Goal: Information Seeking & Learning: Find specific fact

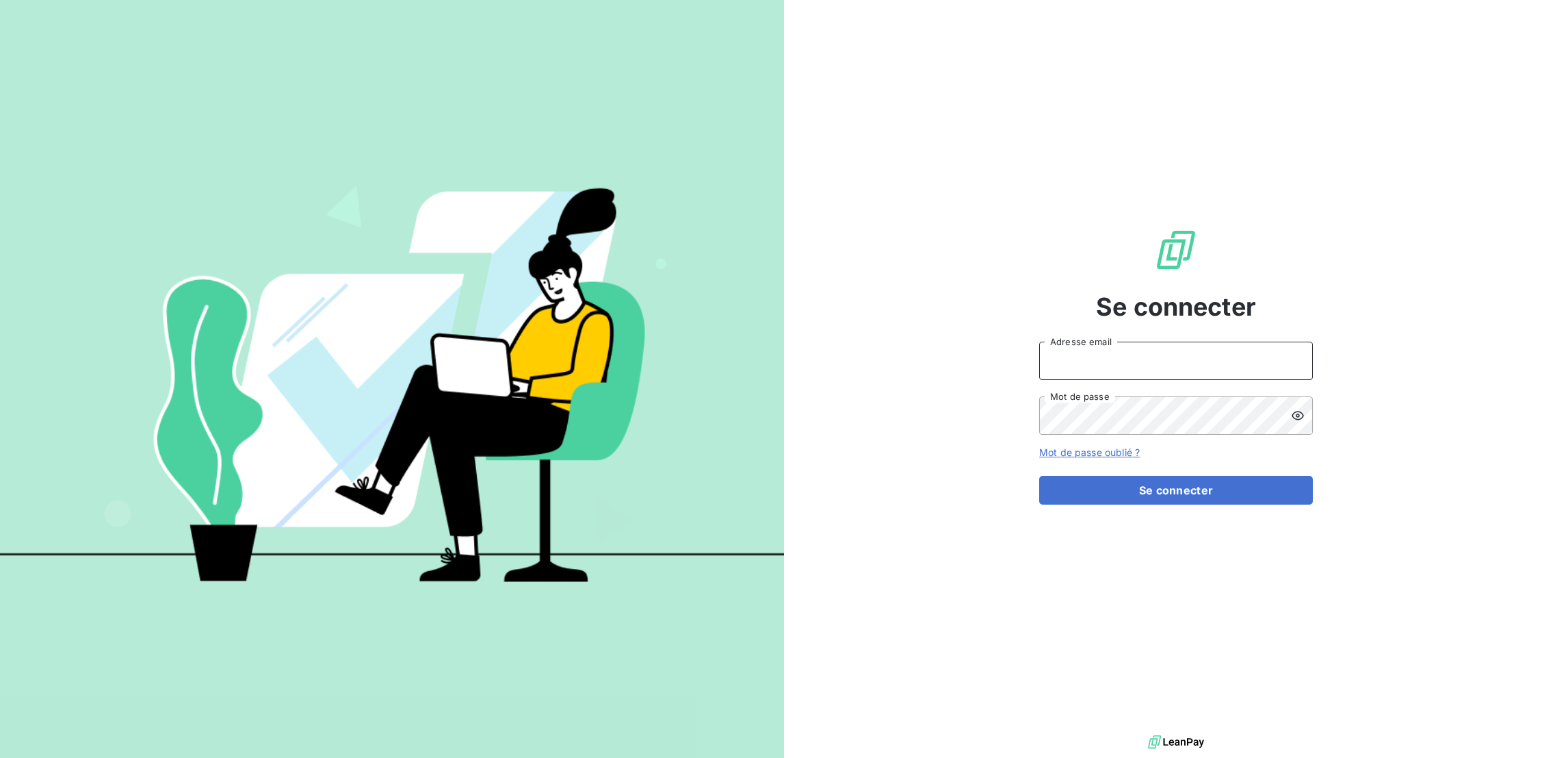
type input "[EMAIL_ADDRESS][DOMAIN_NAME]"
click at [1135, 453] on form "[EMAIL_ADDRESS][DOMAIN_NAME] Adresse email Mot de passe Mot de passe oublié ? S…" at bounding box center [1176, 423] width 273 height 163
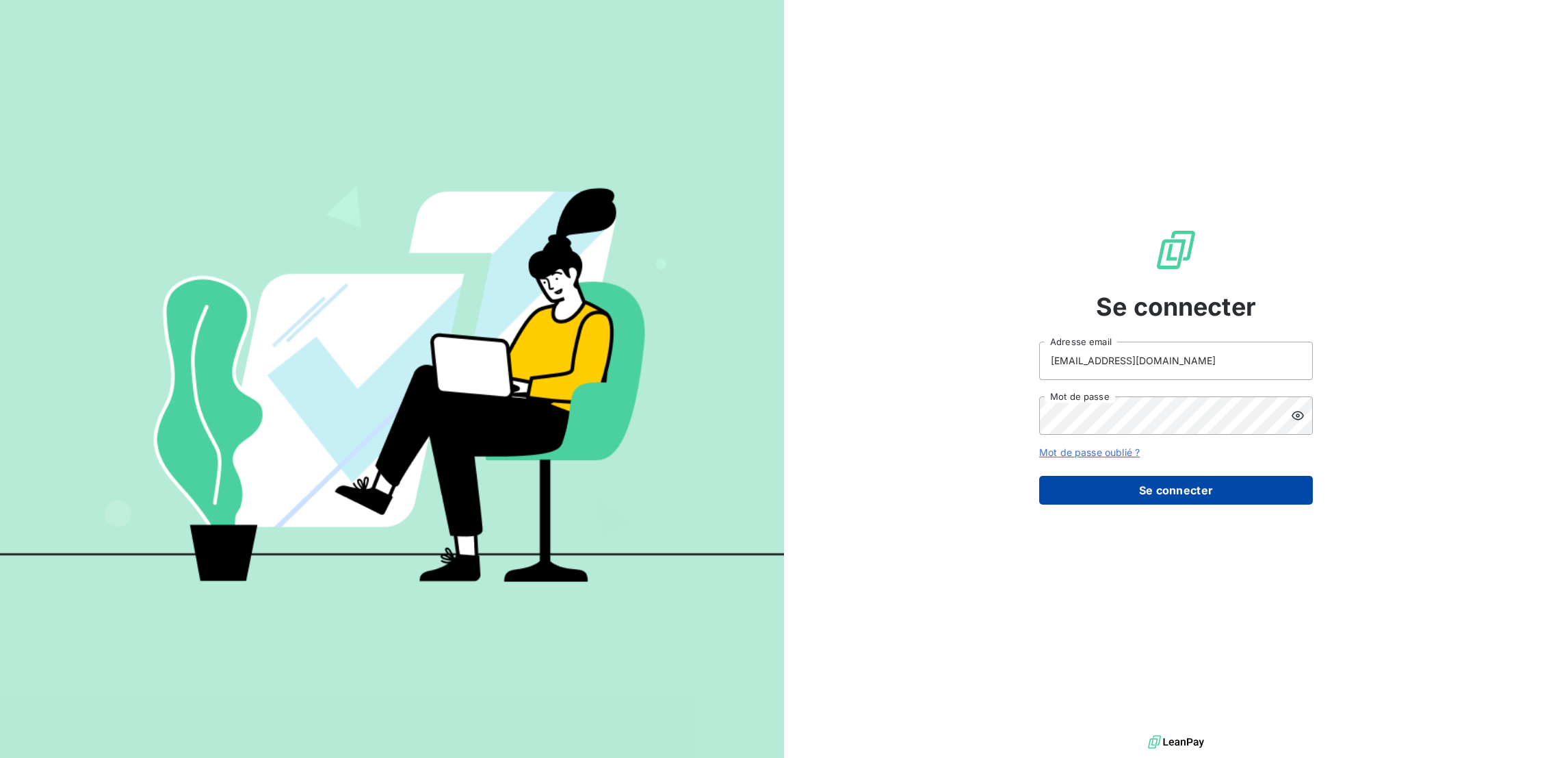
click at [1129, 482] on button "Se connecter" at bounding box center [1176, 490] width 273 height 29
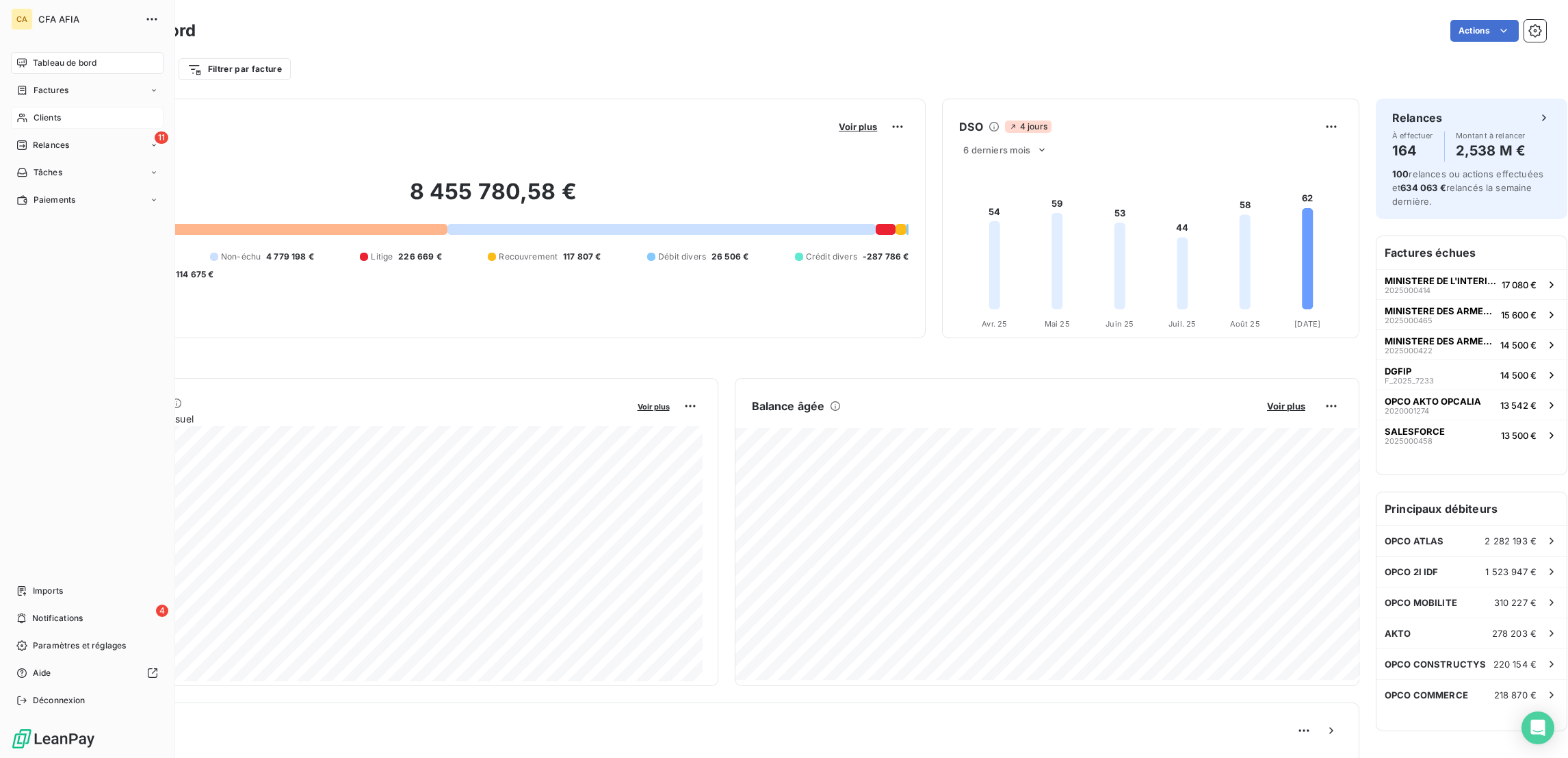
click at [21, 113] on icon at bounding box center [22, 118] width 12 height 11
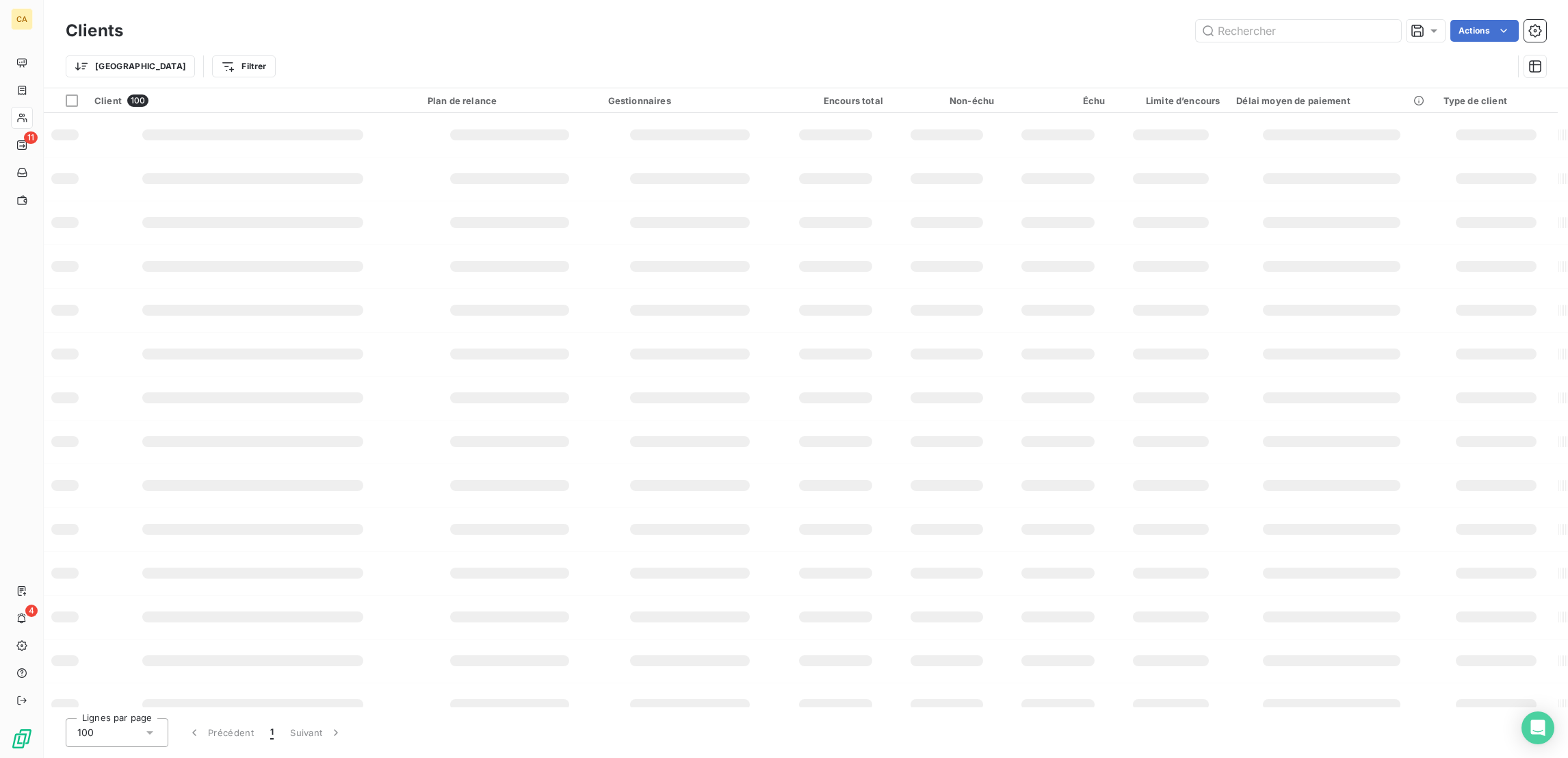
click at [1365, 36] on div at bounding box center [1299, 30] width 205 height 22
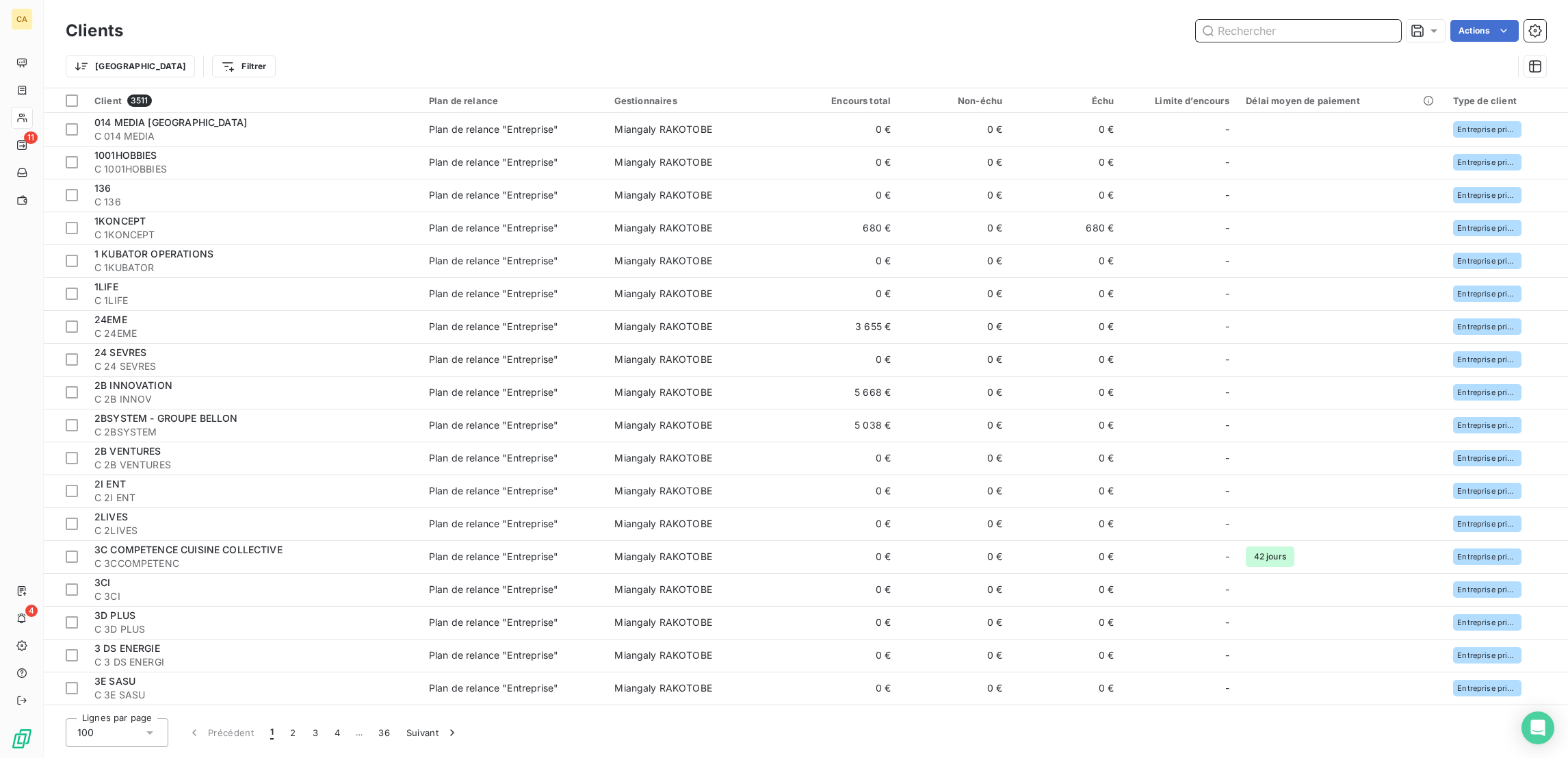
click at [1357, 32] on input "text" at bounding box center [1299, 30] width 205 height 22
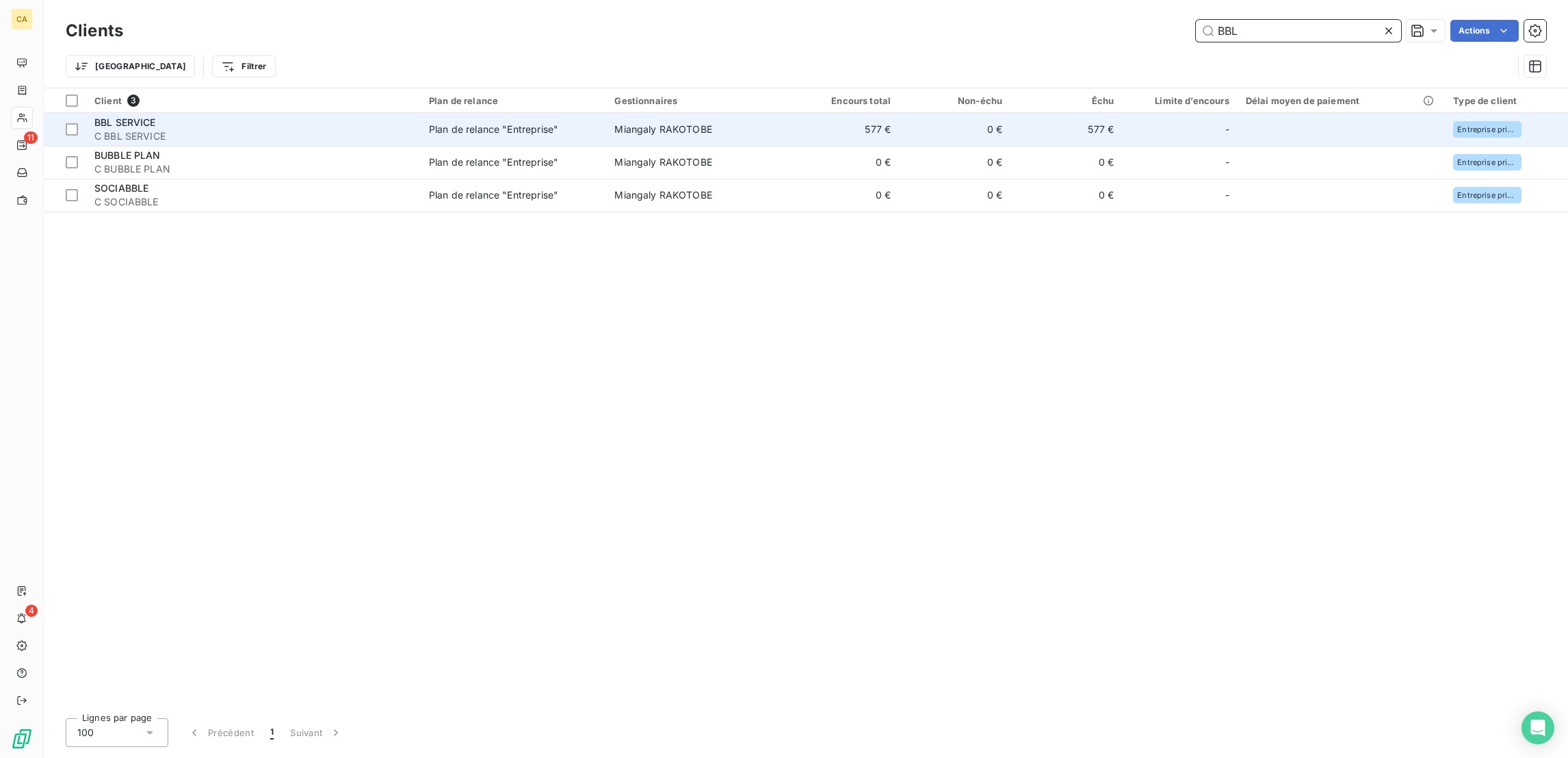
type input "BBL"
click at [787, 114] on td "577 €" at bounding box center [843, 129] width 112 height 33
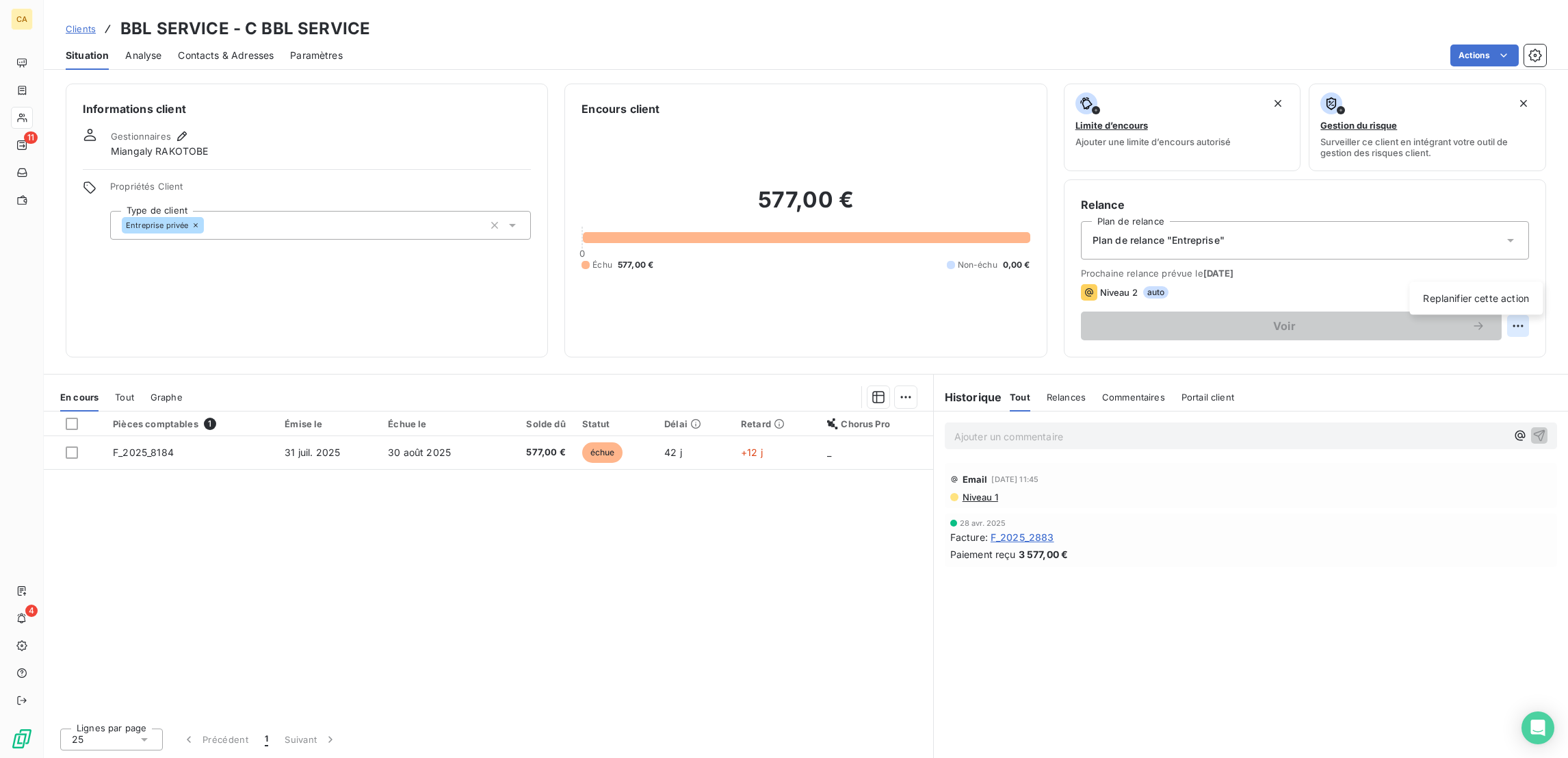
click at [1527, 272] on html "CA 11 4 Clients BBL SERVICE - C BBL SERVICE Situation Analyse Contacts & Adress…" at bounding box center [784, 379] width 1568 height 758
click at [1475, 304] on div "Replanifier cette action" at bounding box center [1477, 298] width 134 height 33
click at [1471, 296] on div "Replanifier cette action" at bounding box center [1476, 298] width 123 height 22
select select "8"
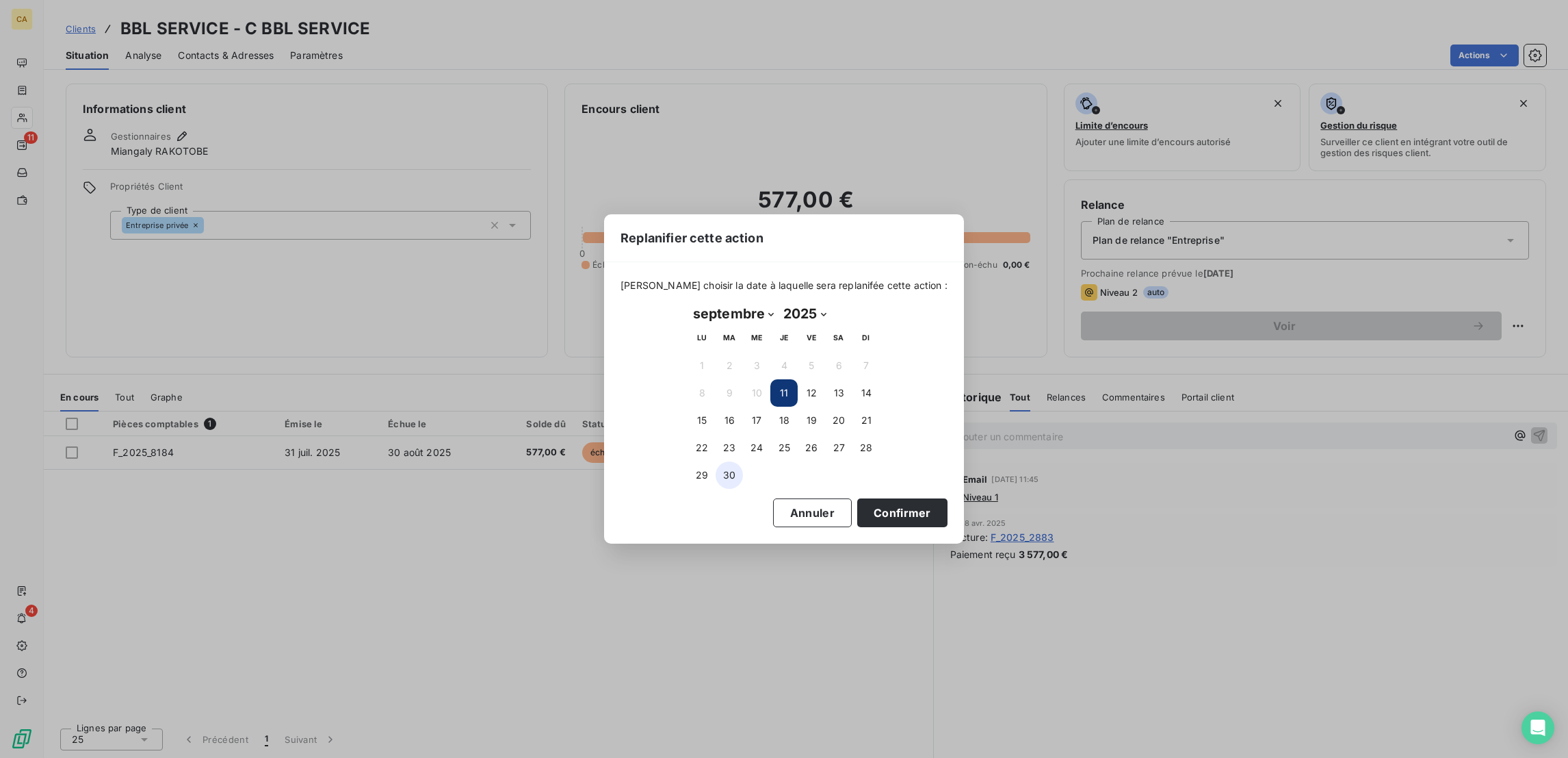
click at [728, 476] on button "30" at bounding box center [729, 475] width 27 height 27
click at [858, 511] on button "Confirmer" at bounding box center [903, 512] width 91 height 29
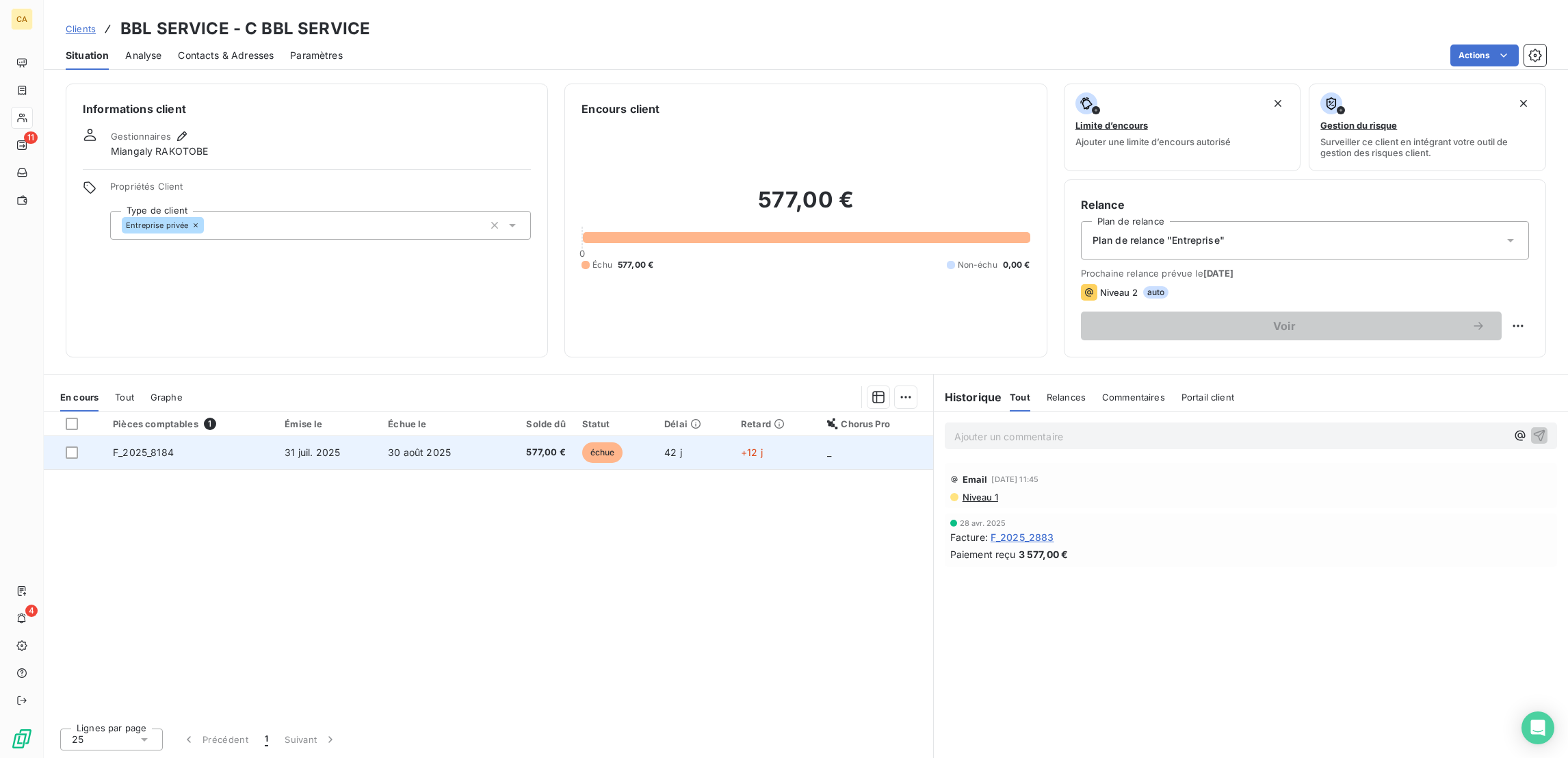
click at [390, 436] on td "30 août 2025" at bounding box center [437, 452] width 114 height 33
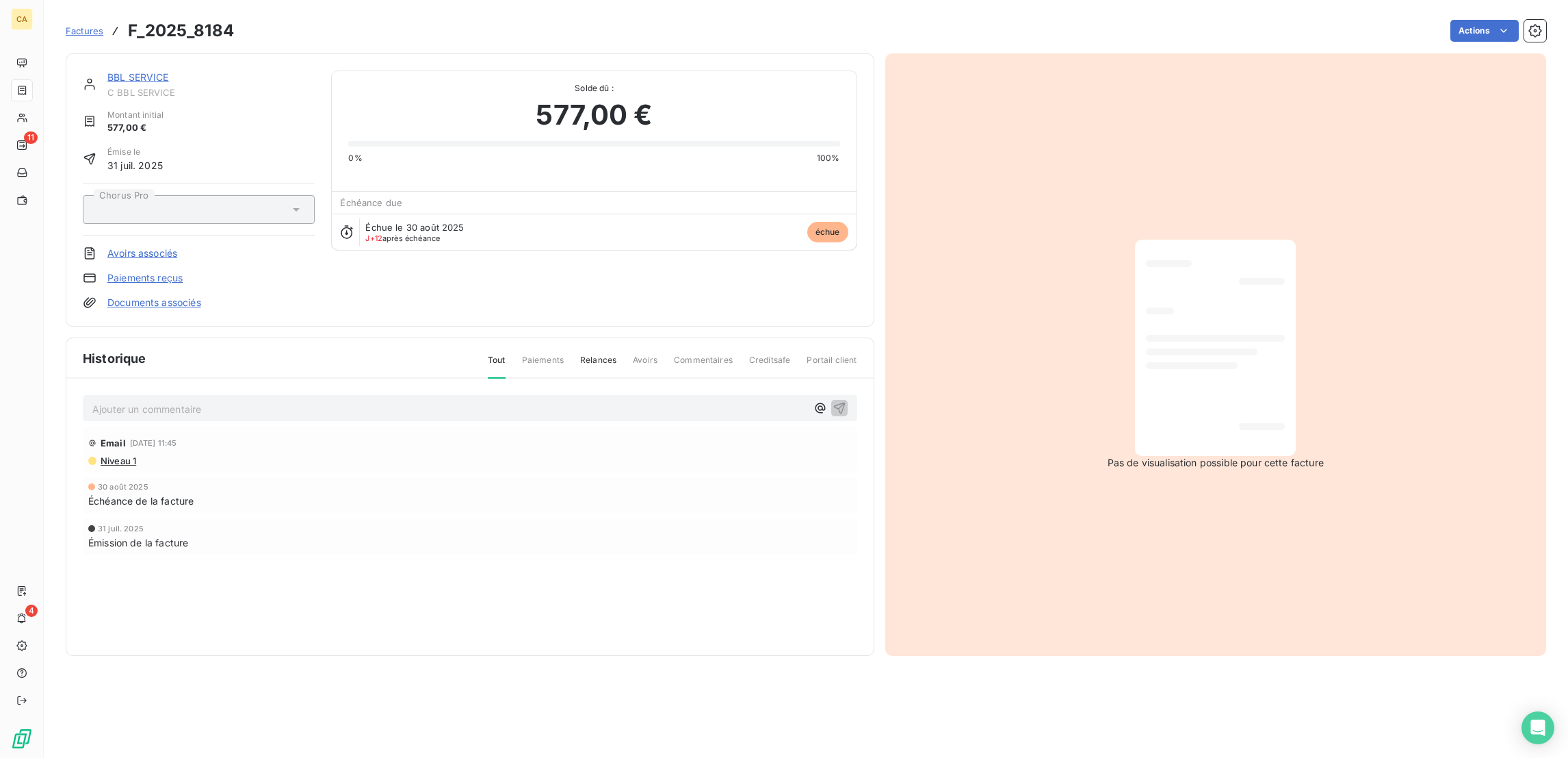
click at [177, 399] on div "Ajouter un commentaire ﻿" at bounding box center [470, 408] width 755 height 19
click at [212, 401] on p "Ajouter un commentaire ﻿" at bounding box center [450, 409] width 715 height 17
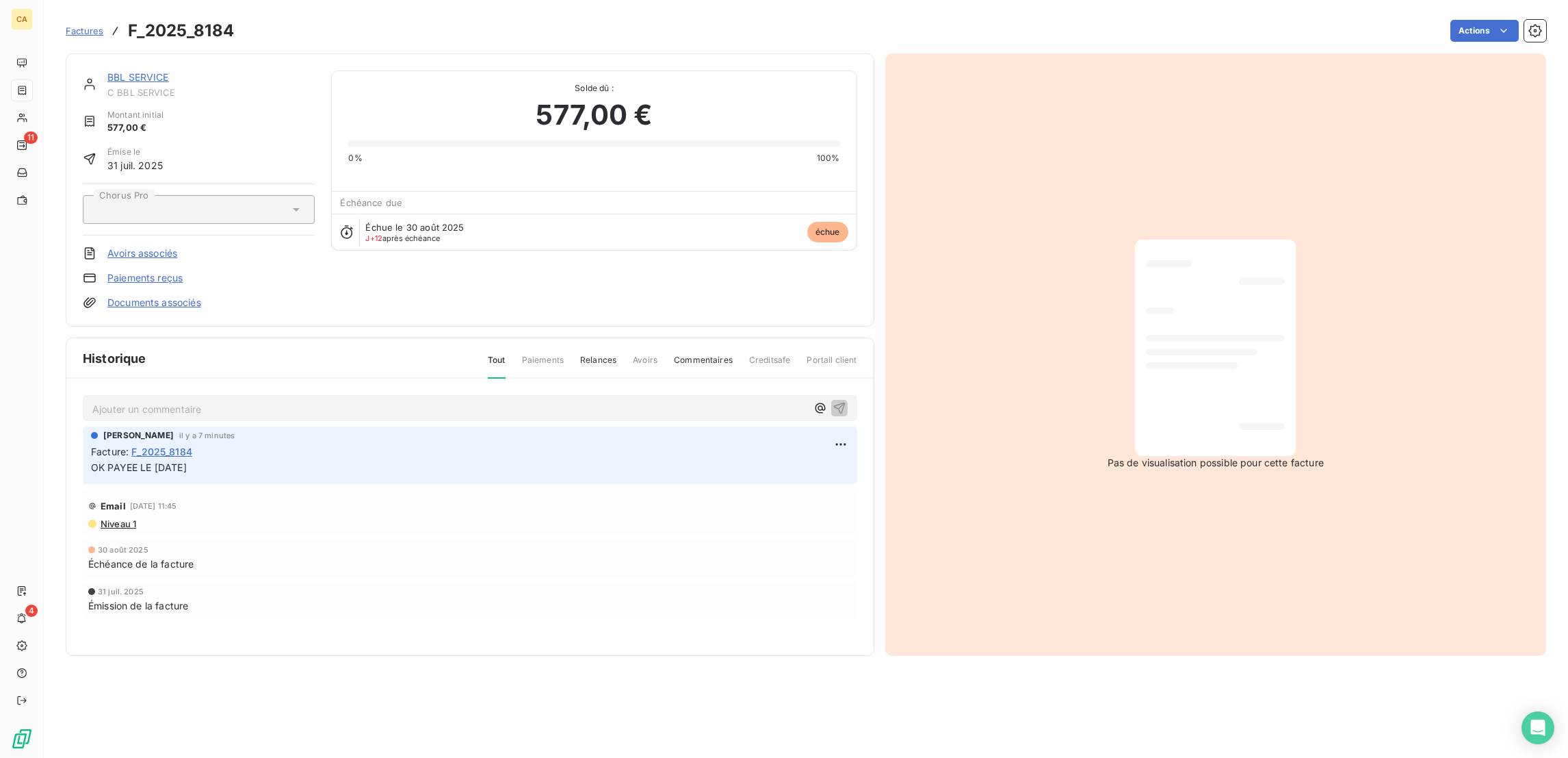
click at [133, 71] on link "BBL SERVICE" at bounding box center [138, 77] width 62 height 12
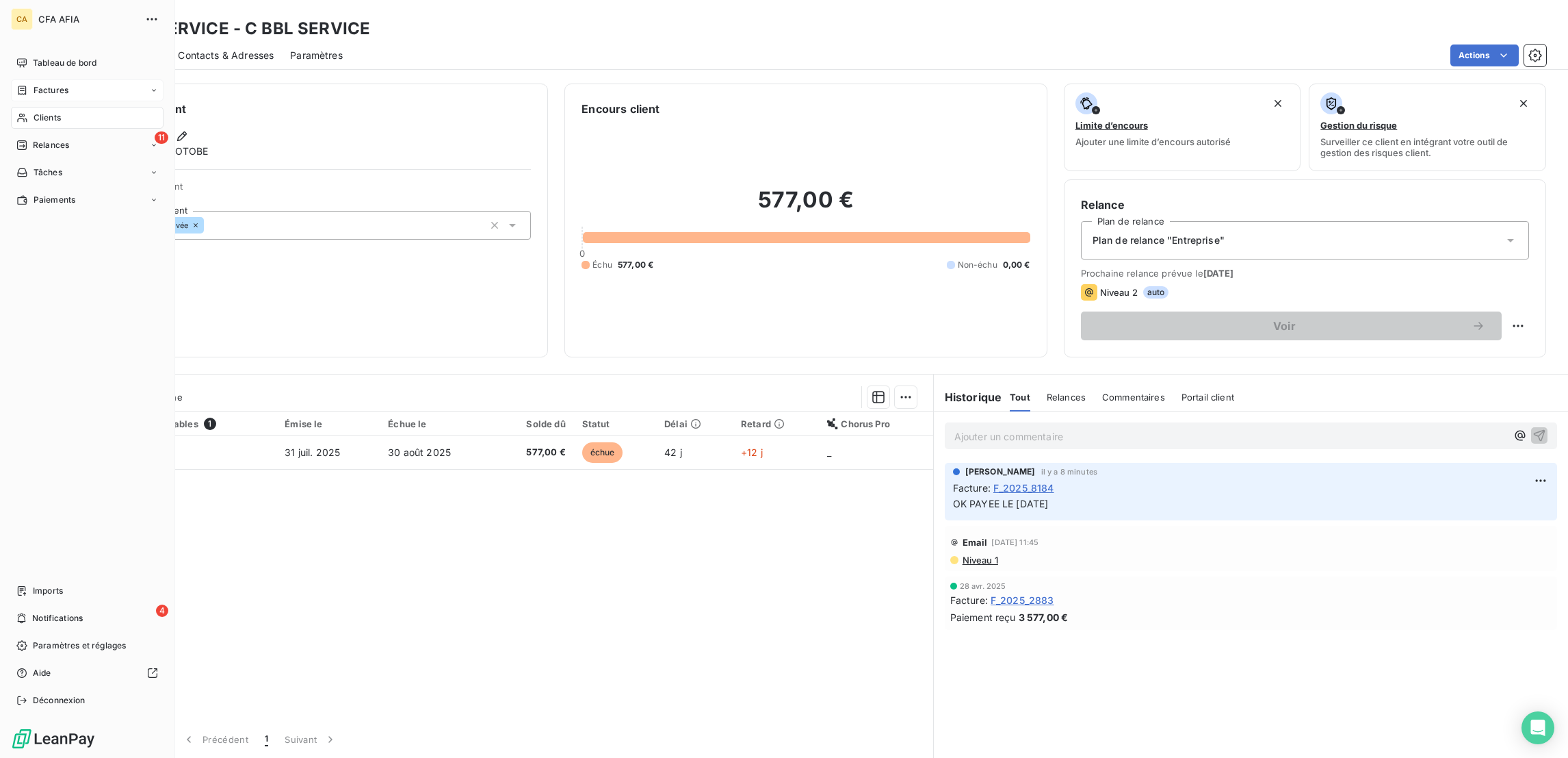
click at [42, 84] on span "Factures" at bounding box center [51, 90] width 35 height 13
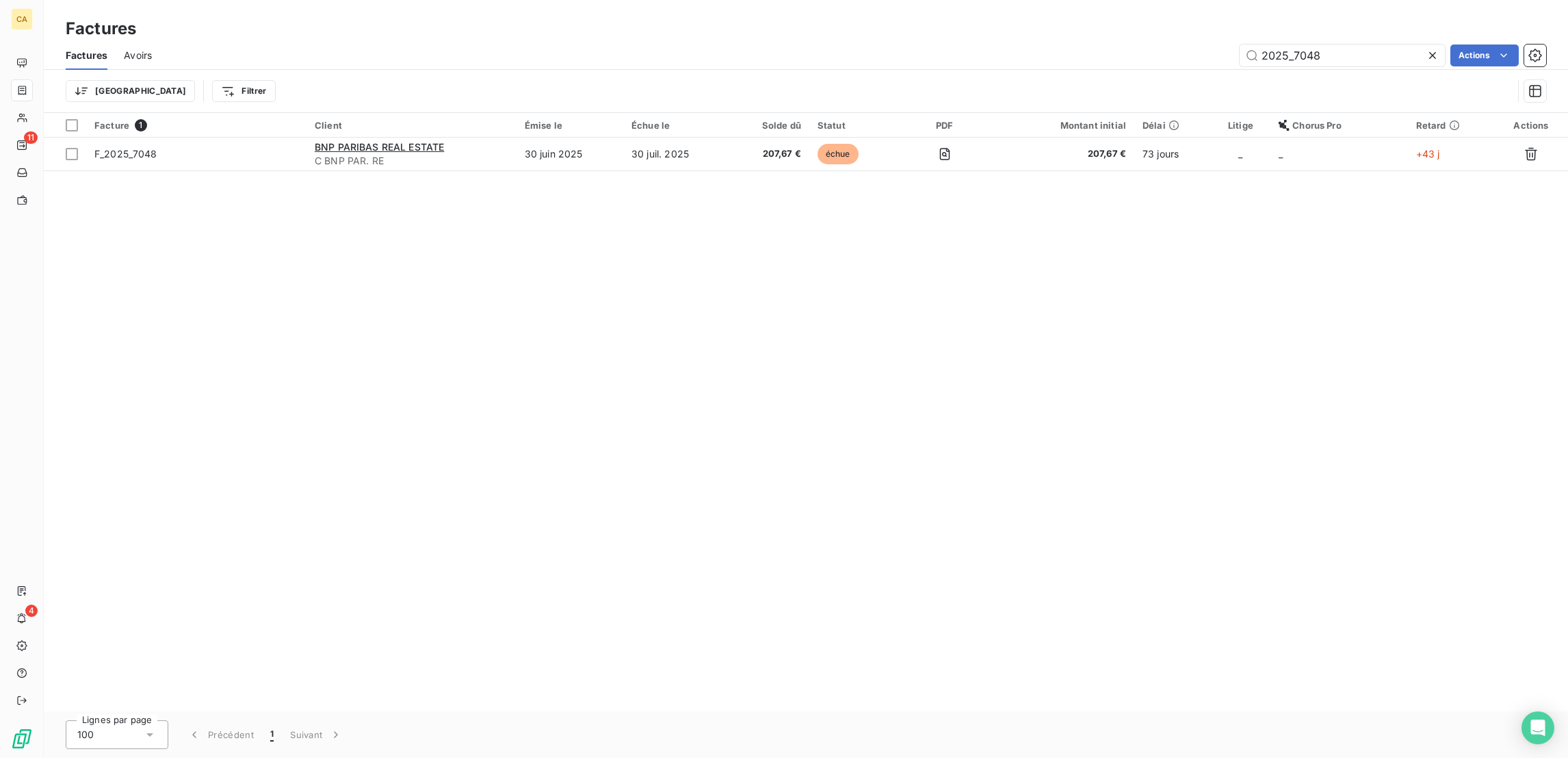
type input "2025_7048"
click at [643, 145] on div "Facture 1 Client Émise le Échue le Solde dû Statut PDF Montant initial Délai Li…" at bounding box center [806, 412] width 1525 height 598
click at [640, 144] on table "Facture 1 Client Émise le Échue le Solde dû Statut PDF Montant initial Délai Li…" at bounding box center [806, 141] width 1525 height 58
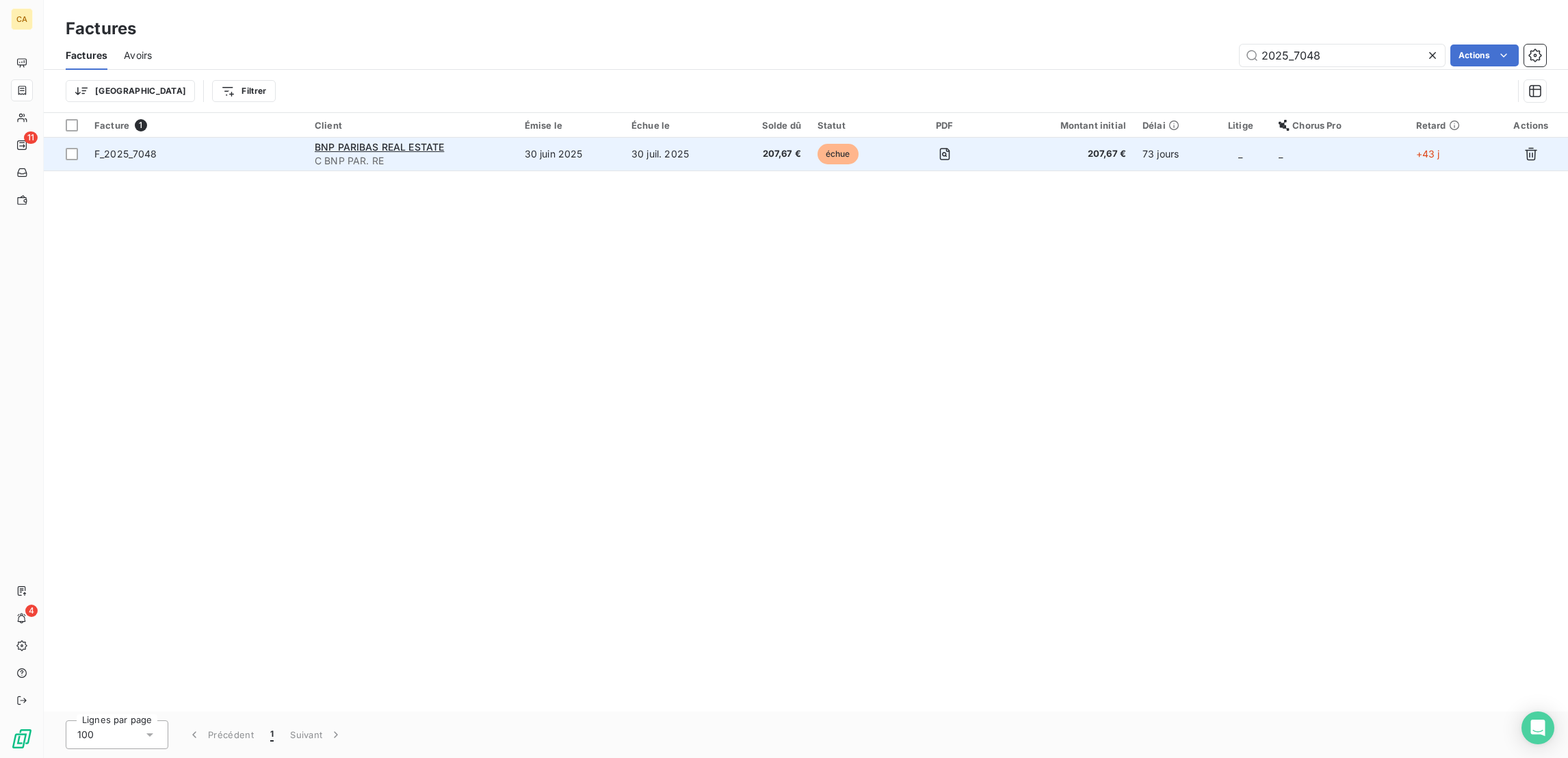
click at [623, 137] on td "30 juin 2025" at bounding box center [570, 153] width 107 height 33
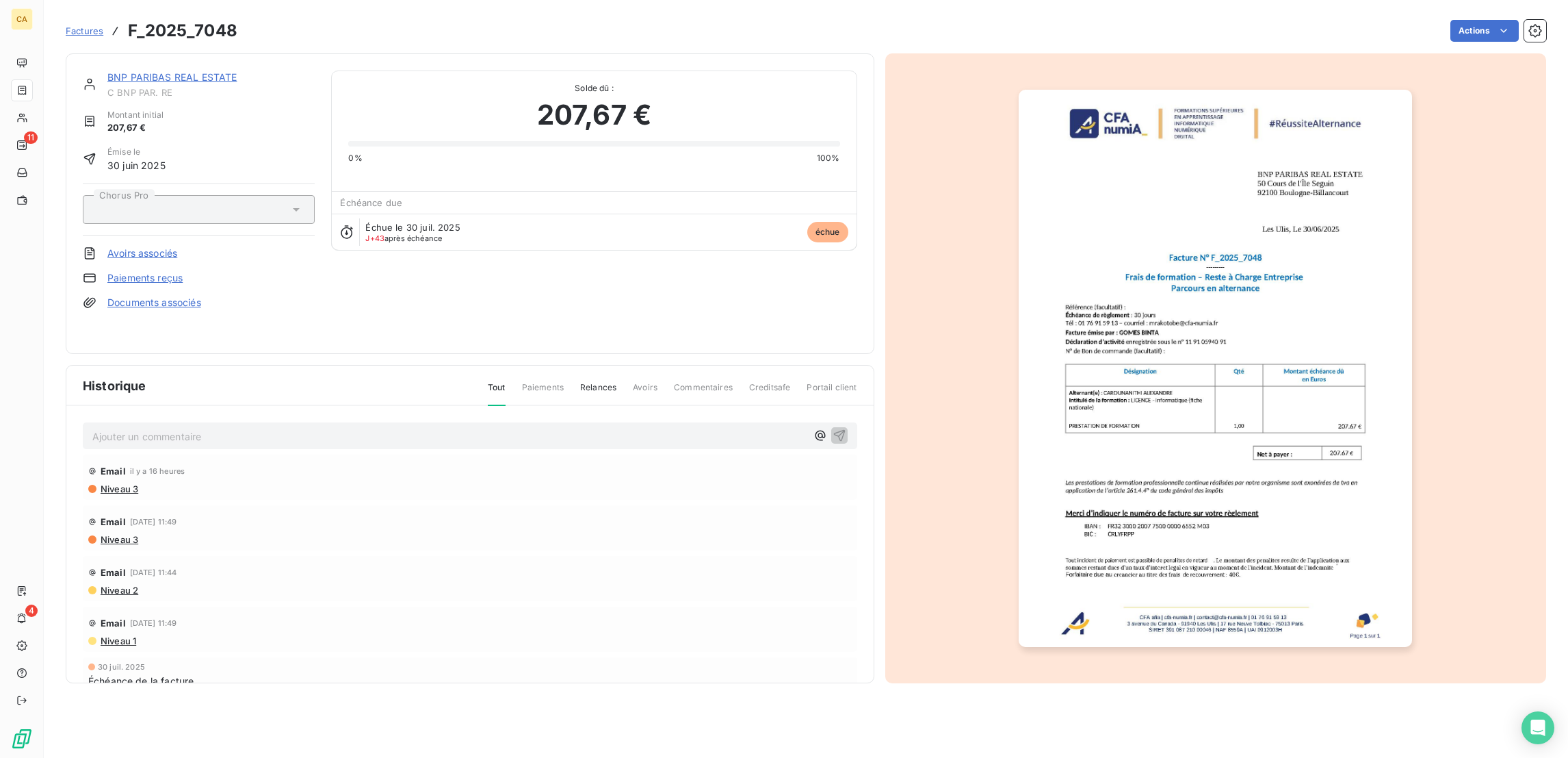
click at [124, 428] on p "Ajouter un commentaire ﻿" at bounding box center [450, 436] width 715 height 17
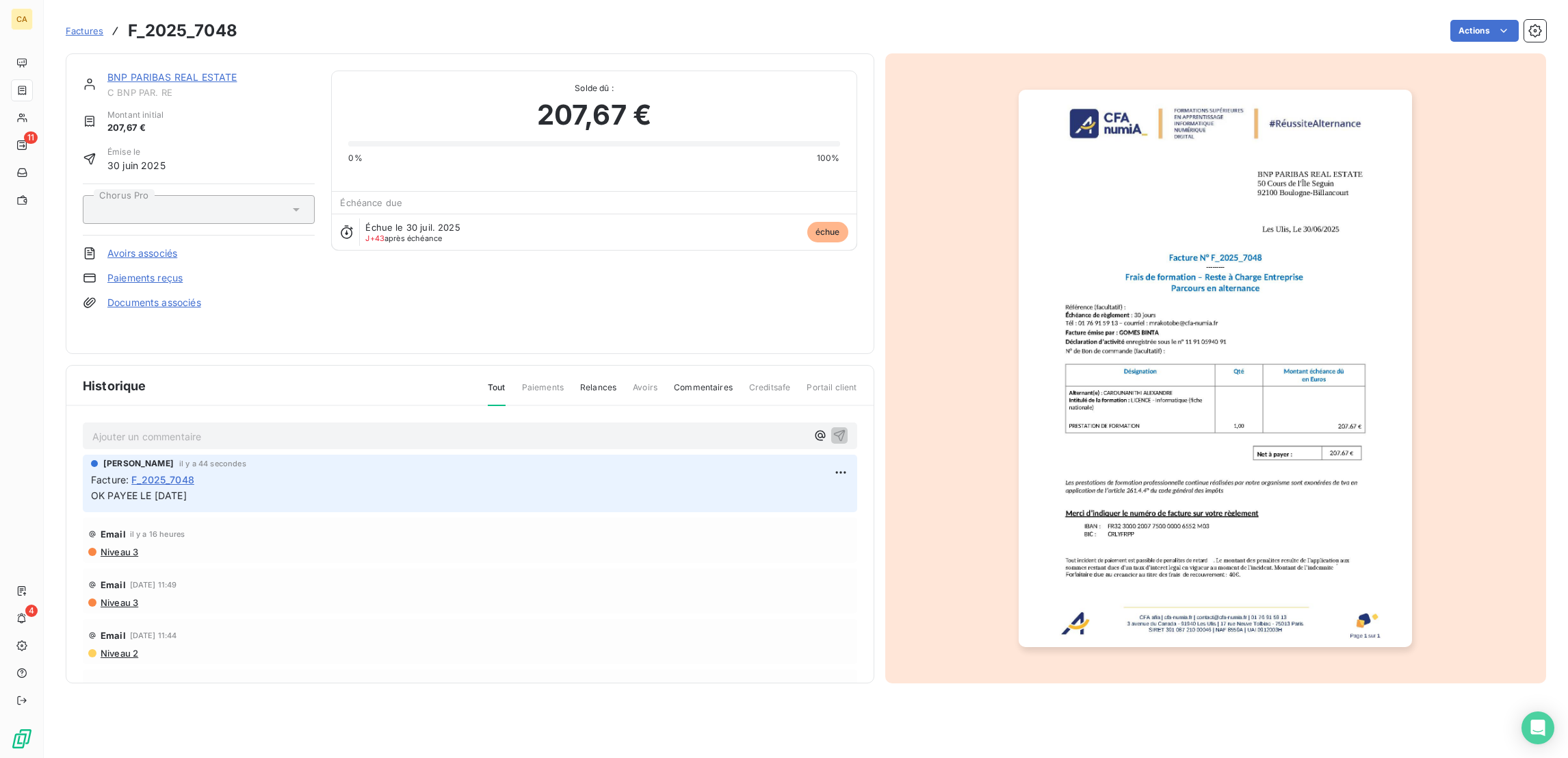
click at [1227, 319] on img "button" at bounding box center [1215, 368] width 394 height 557
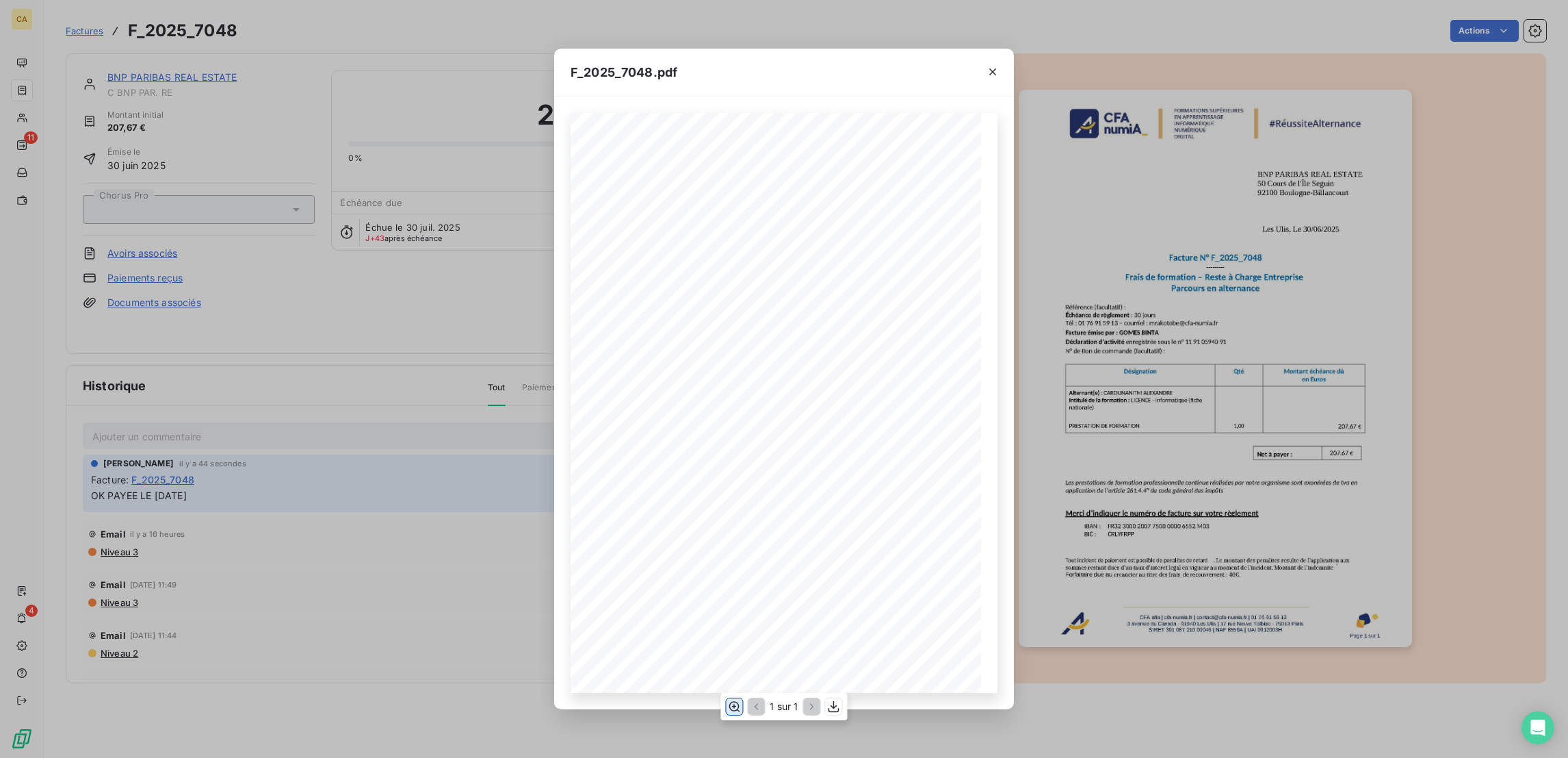
click at [740, 705] on icon "button" at bounding box center [735, 706] width 11 height 10
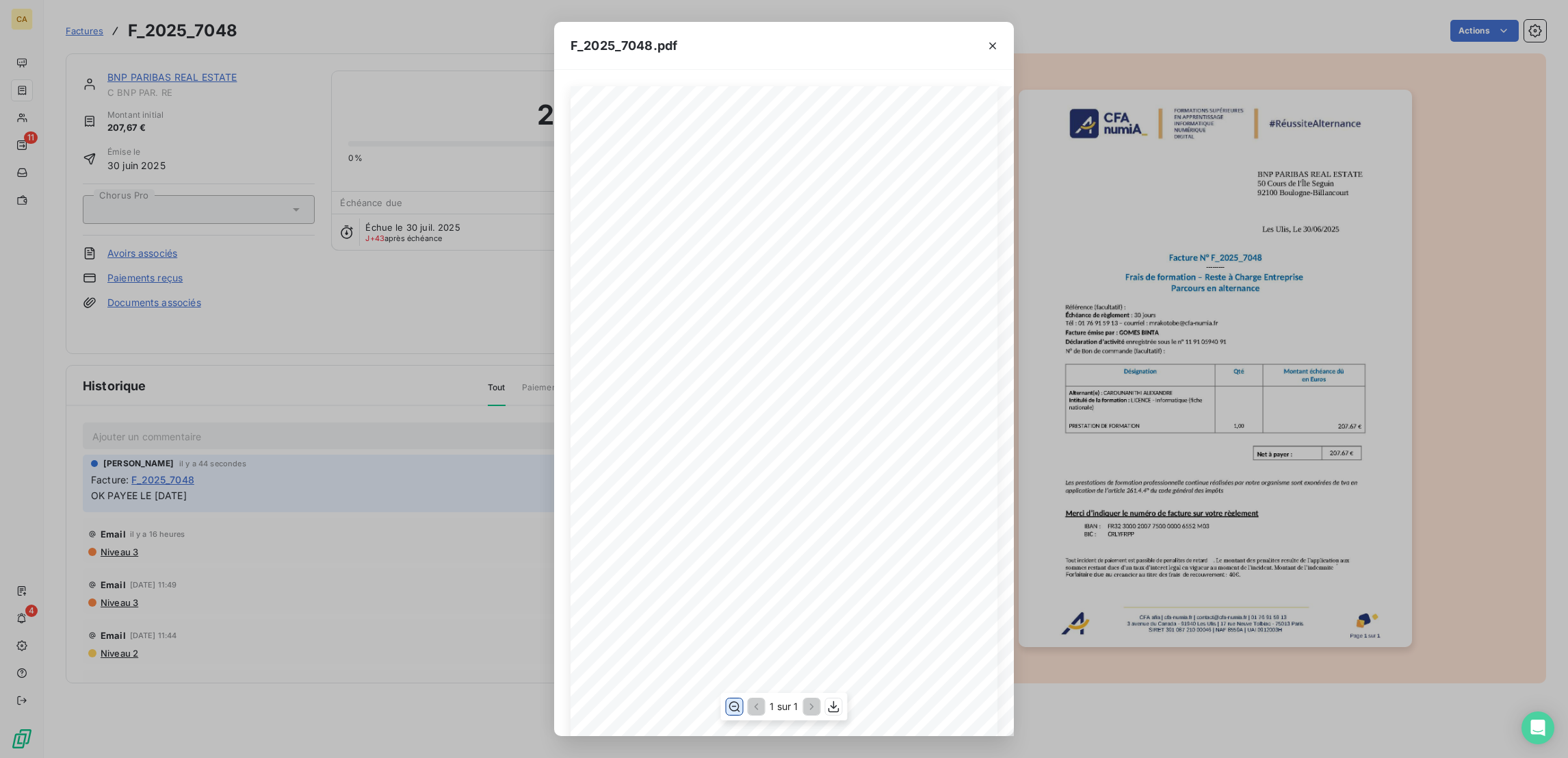
scroll to position [205, 0]
click at [14, 90] on div "F_2025_7048.pdf CFA afia | [DOMAIN_NAME] | [EMAIL_ADDRESS][DOMAIN_NAME] | 01 76…" at bounding box center [784, 379] width 1568 height 758
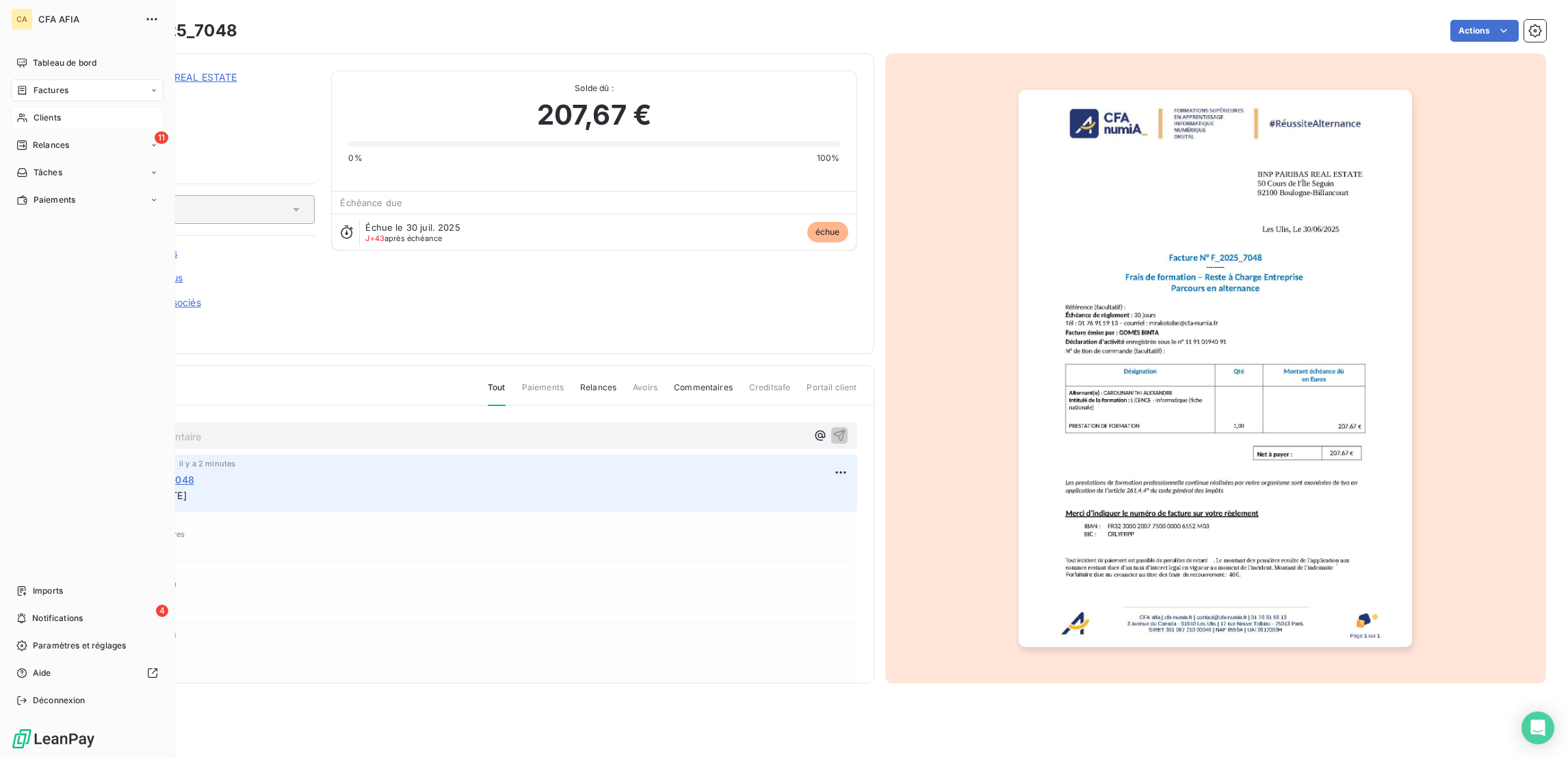
click at [19, 113] on icon at bounding box center [21, 118] width 9 height 9
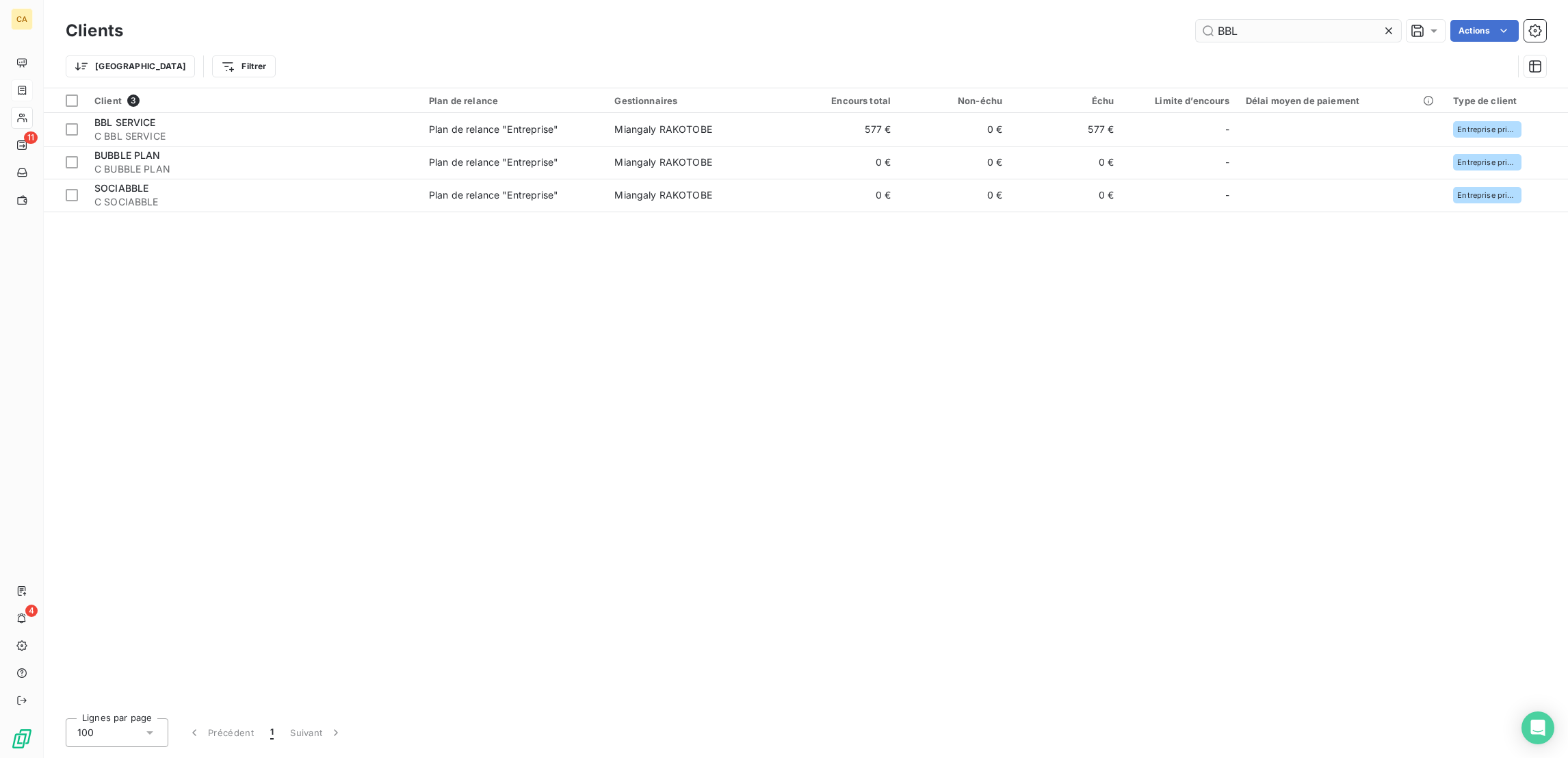
click at [1274, 34] on input "BBL" at bounding box center [1299, 30] width 205 height 22
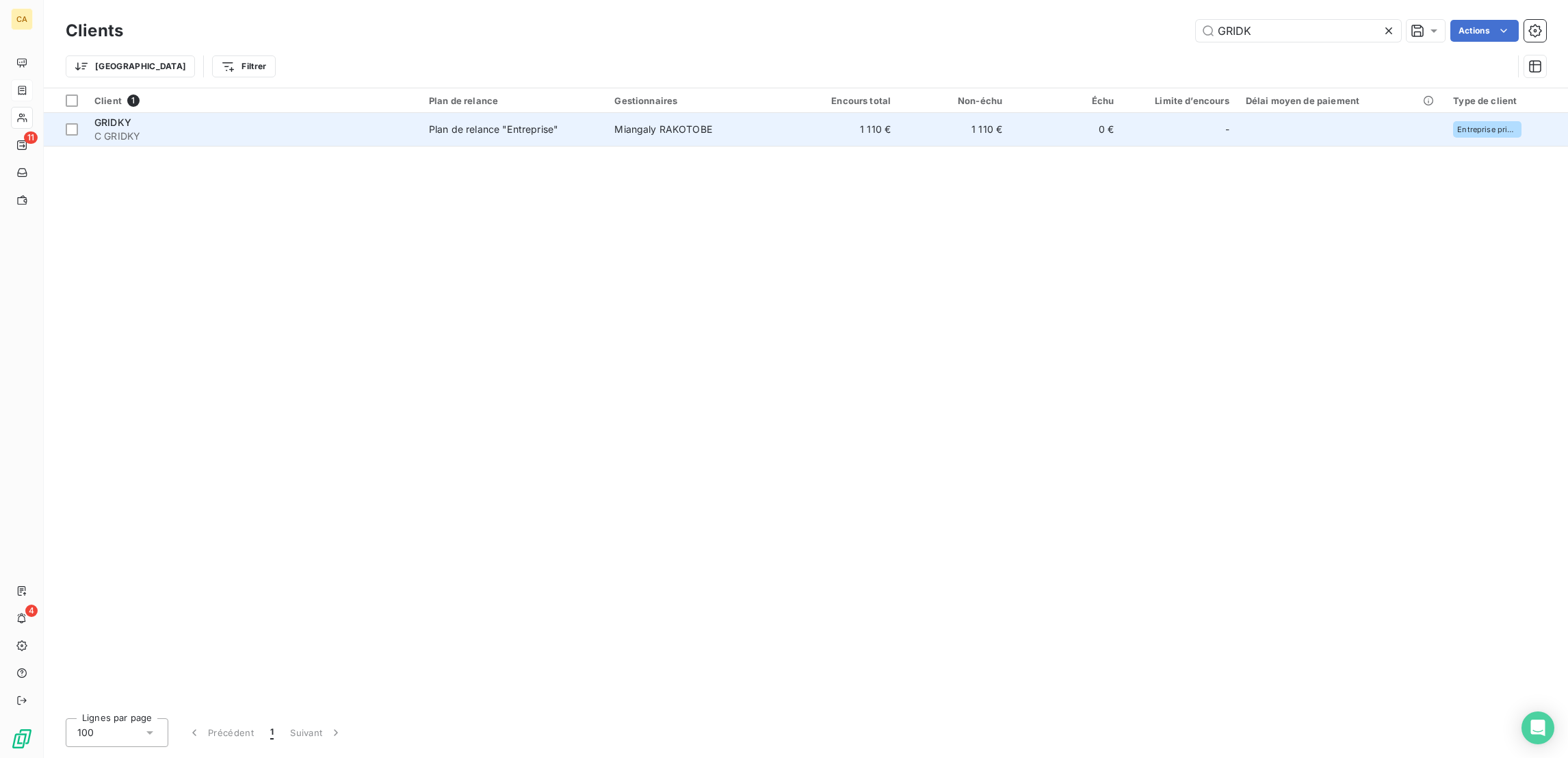
type input "GRIDK"
click at [789, 113] on td "1 110 €" at bounding box center [843, 129] width 112 height 33
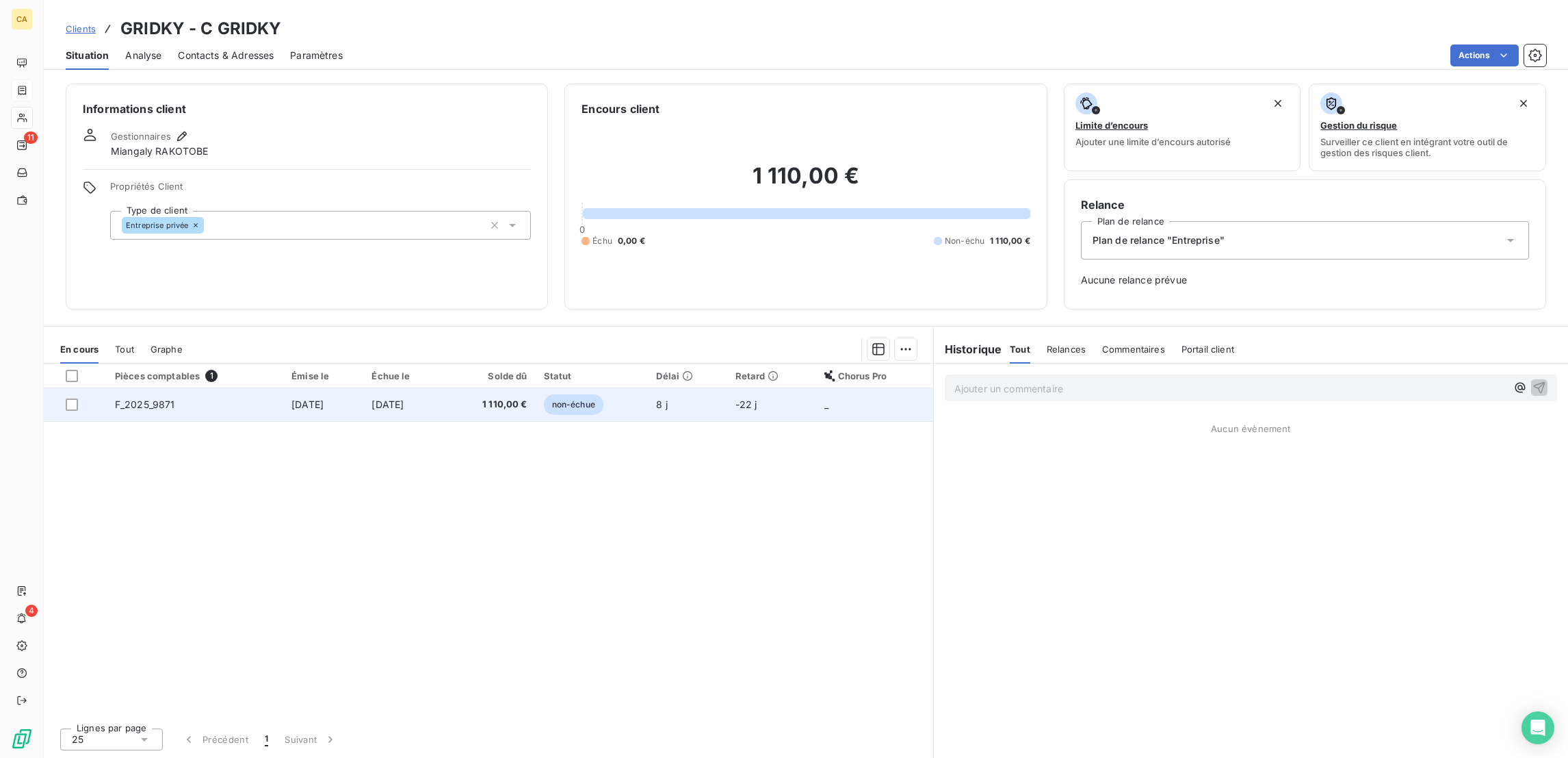
click at [516, 398] on span "1 110,00 €" at bounding box center [489, 405] width 74 height 14
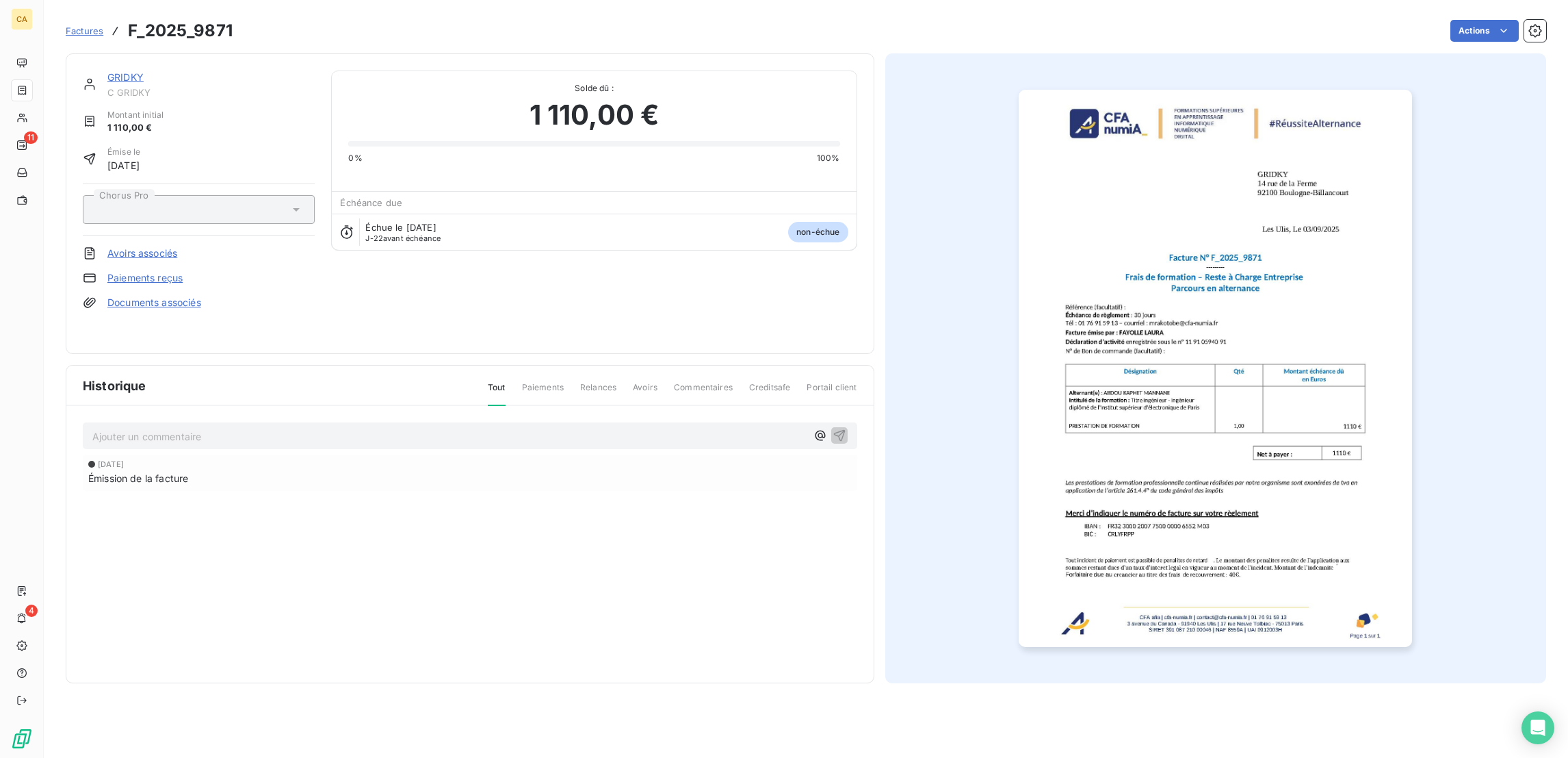
click at [166, 428] on p "Ajouter un commentaire ﻿" at bounding box center [450, 436] width 715 height 17
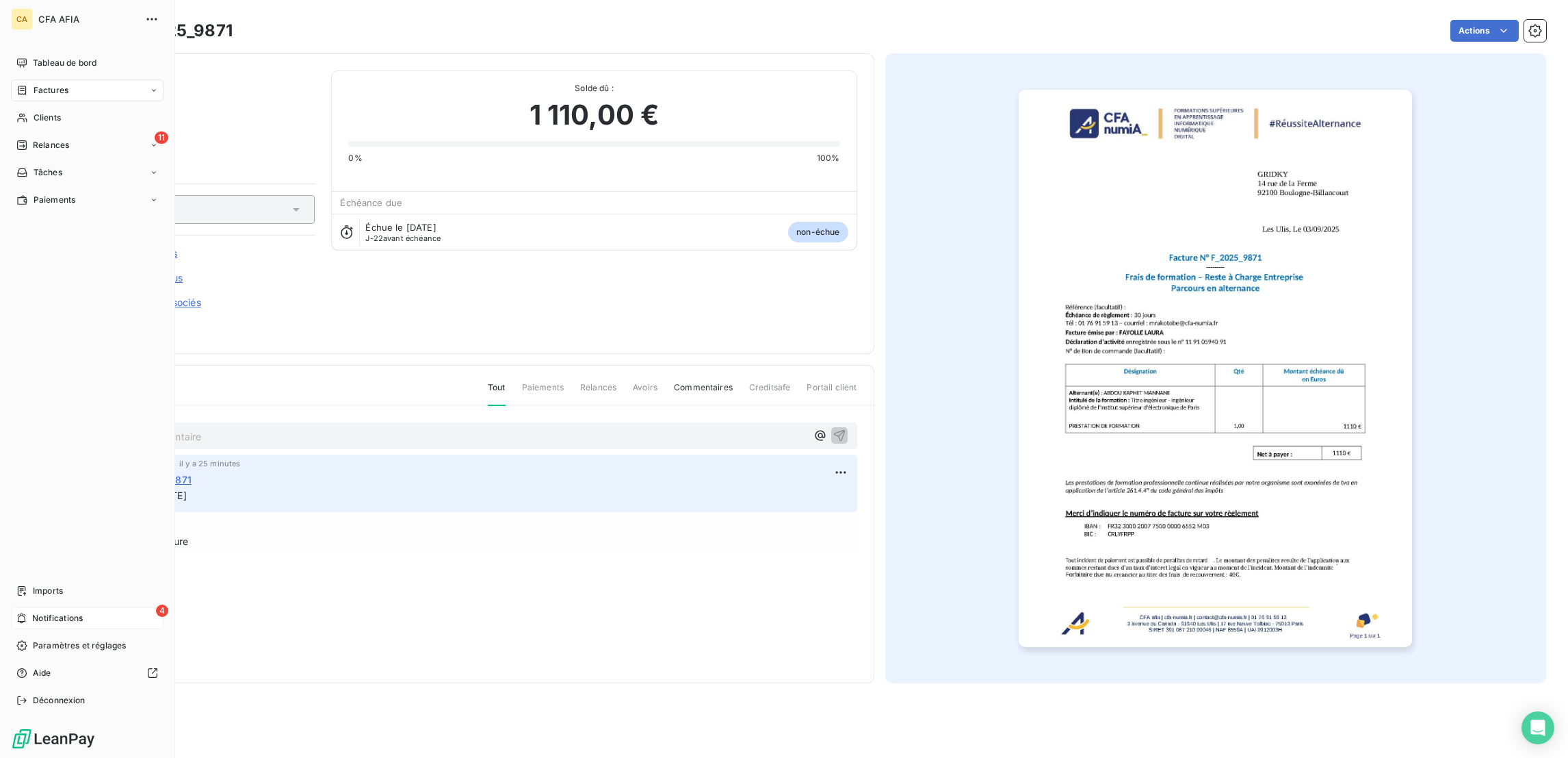
click at [40, 624] on span "Notifications" at bounding box center [58, 618] width 51 height 13
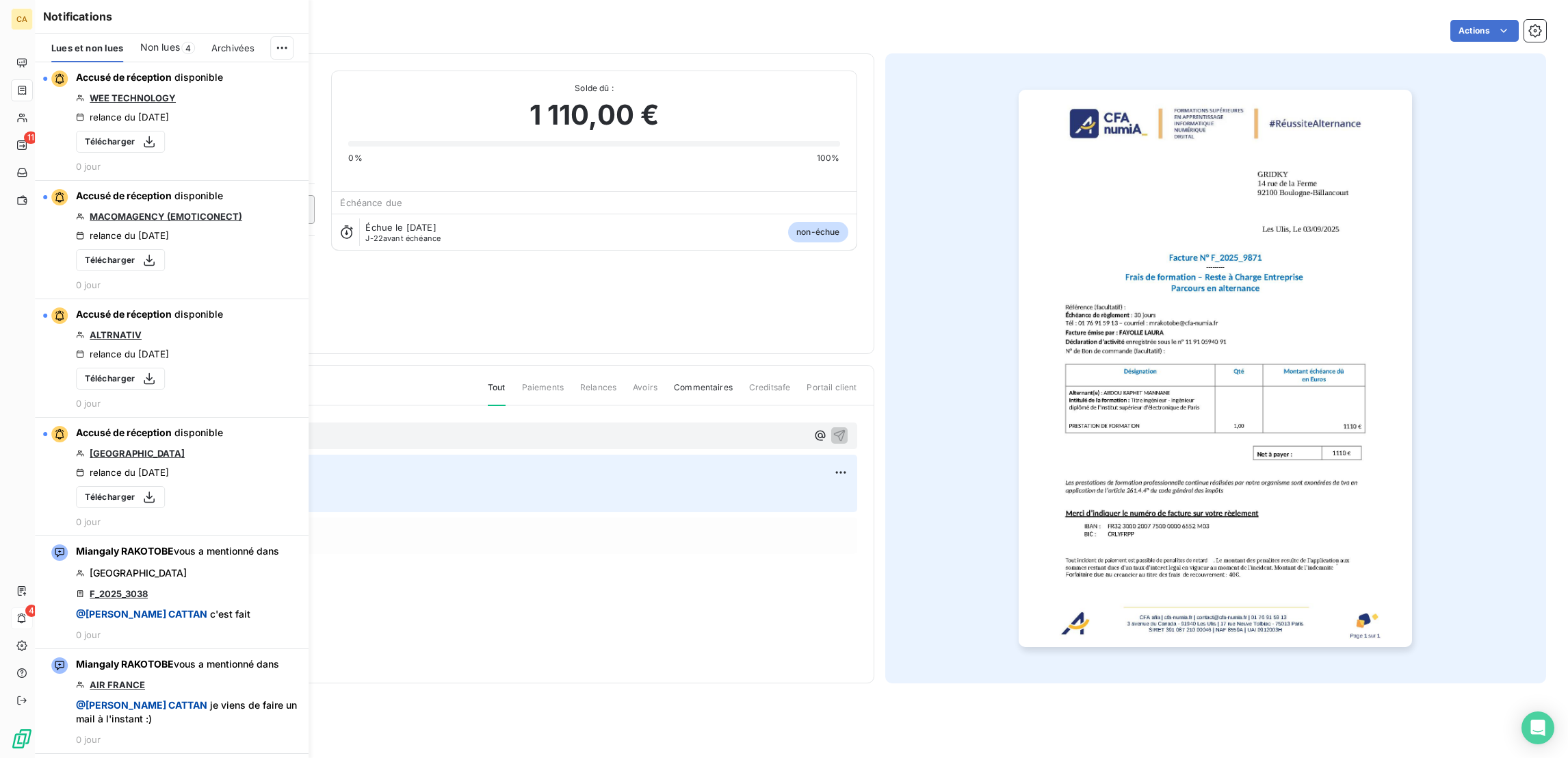
click at [282, 37] on html "CA 11 4 Factures F_2025_9871 Actions GRIDKY C GRIDKY Montant initial 1 110,00 €…" at bounding box center [784, 379] width 1568 height 758
click at [230, 66] on div "Tout marquer comme lu" at bounding box center [201, 70] width 191 height 22
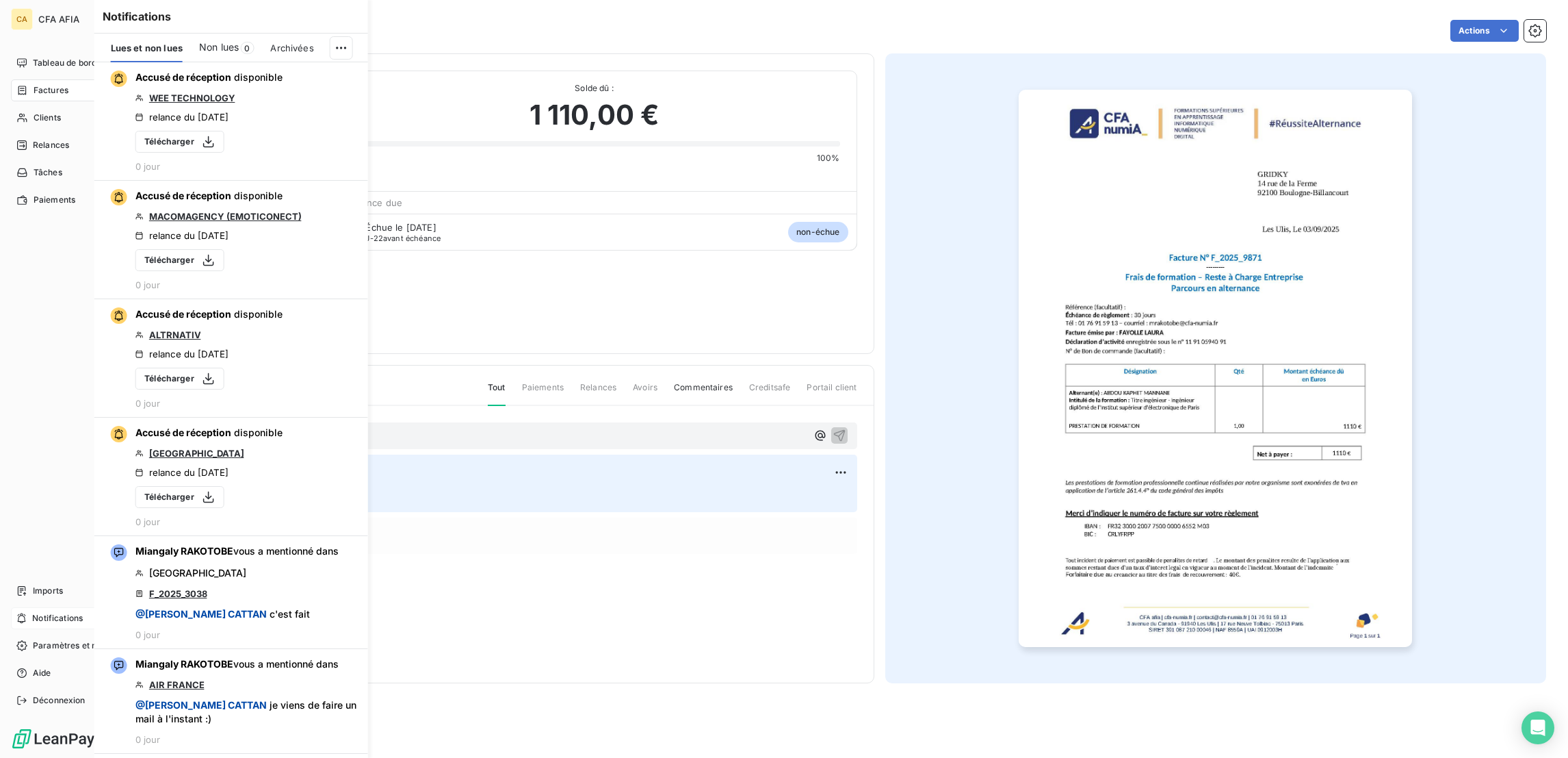
click at [17, 41] on div "CA CFA AFIA Tableau de bord Factures Clients 11 Relances Tâches Paiements Impor…" at bounding box center [87, 379] width 175 height 758
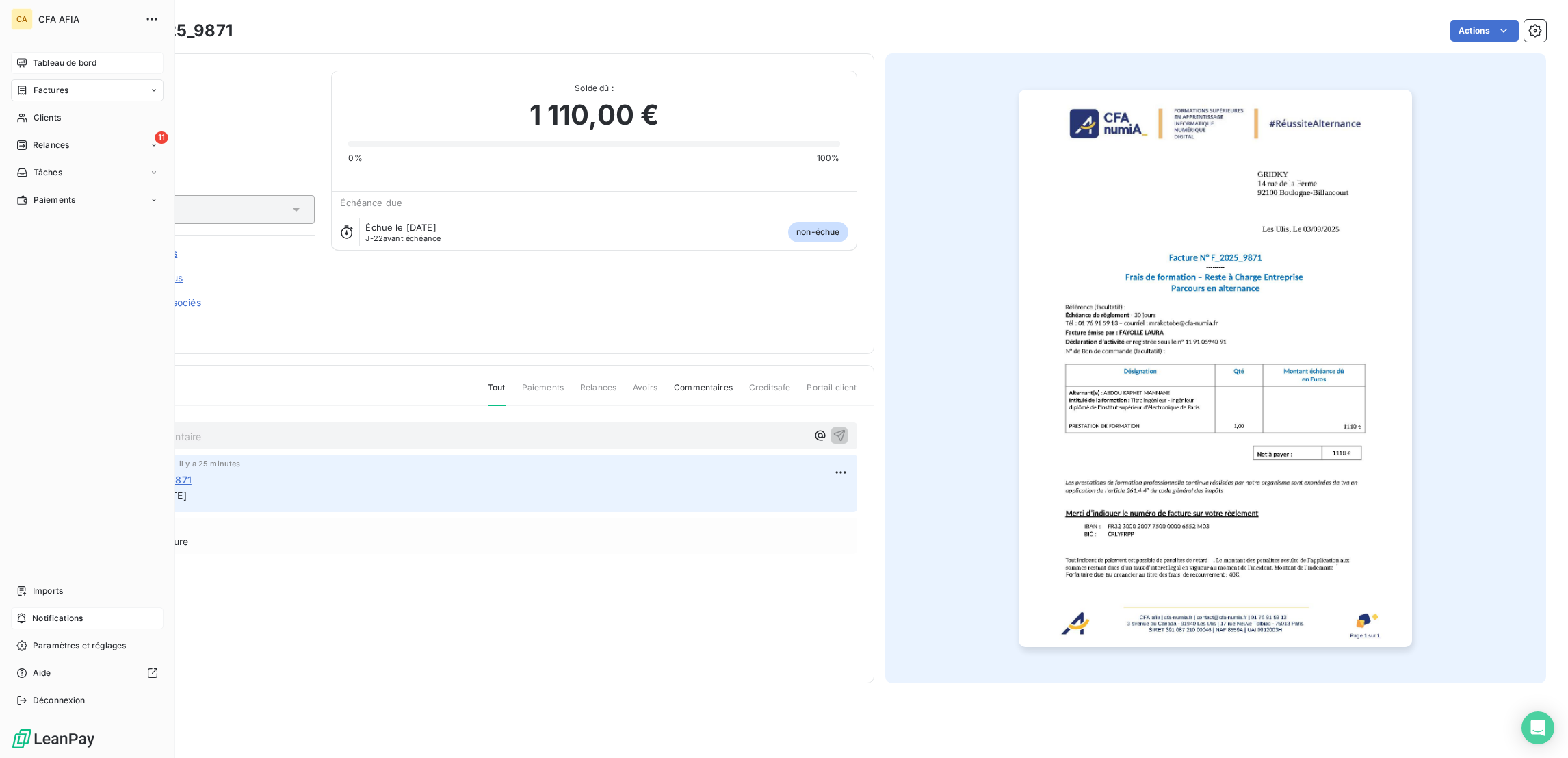
click at [16, 52] on div "Tableau de bord" at bounding box center [87, 63] width 152 height 22
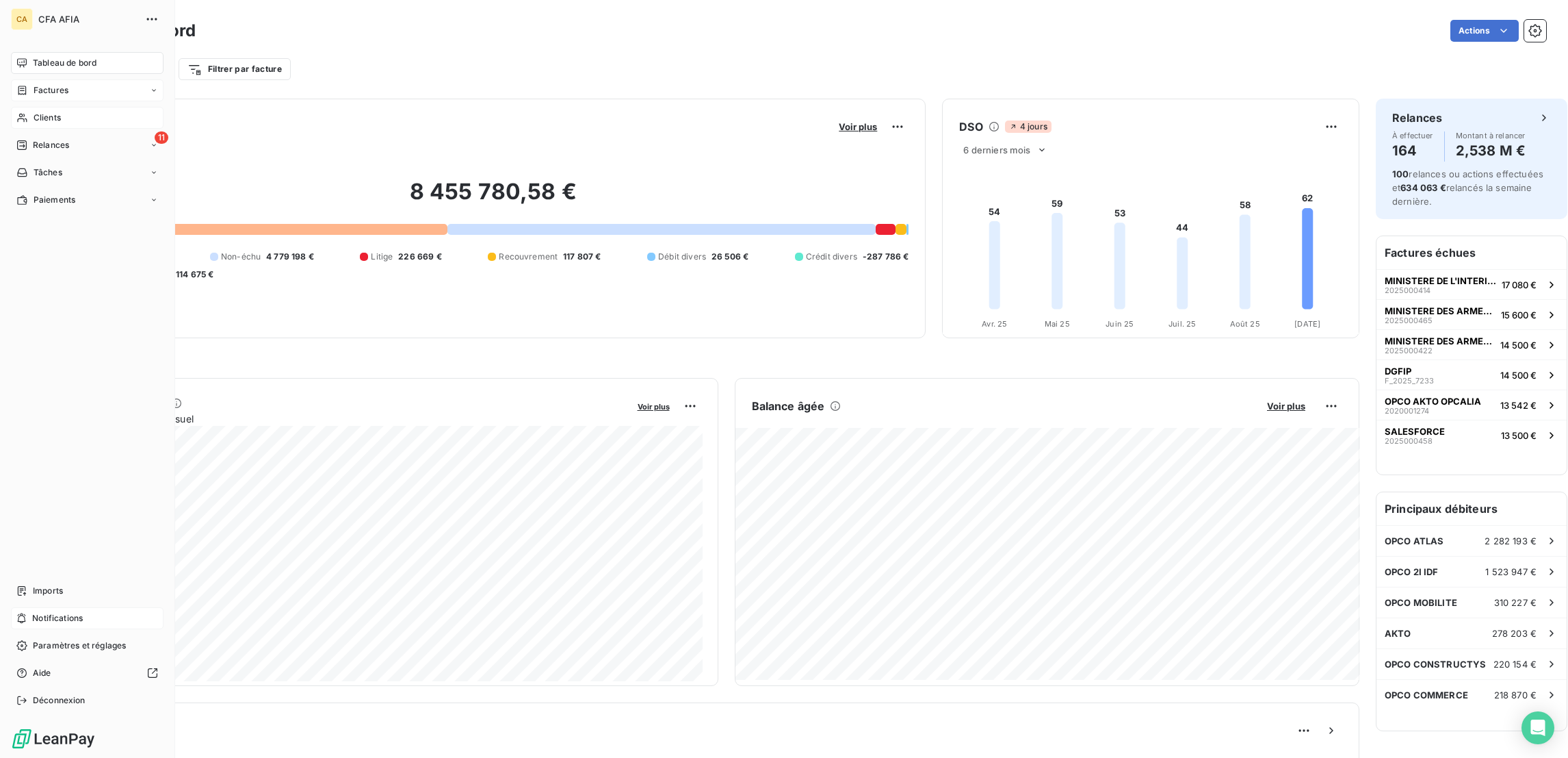
click at [43, 112] on span "Clients" at bounding box center [47, 118] width 27 height 13
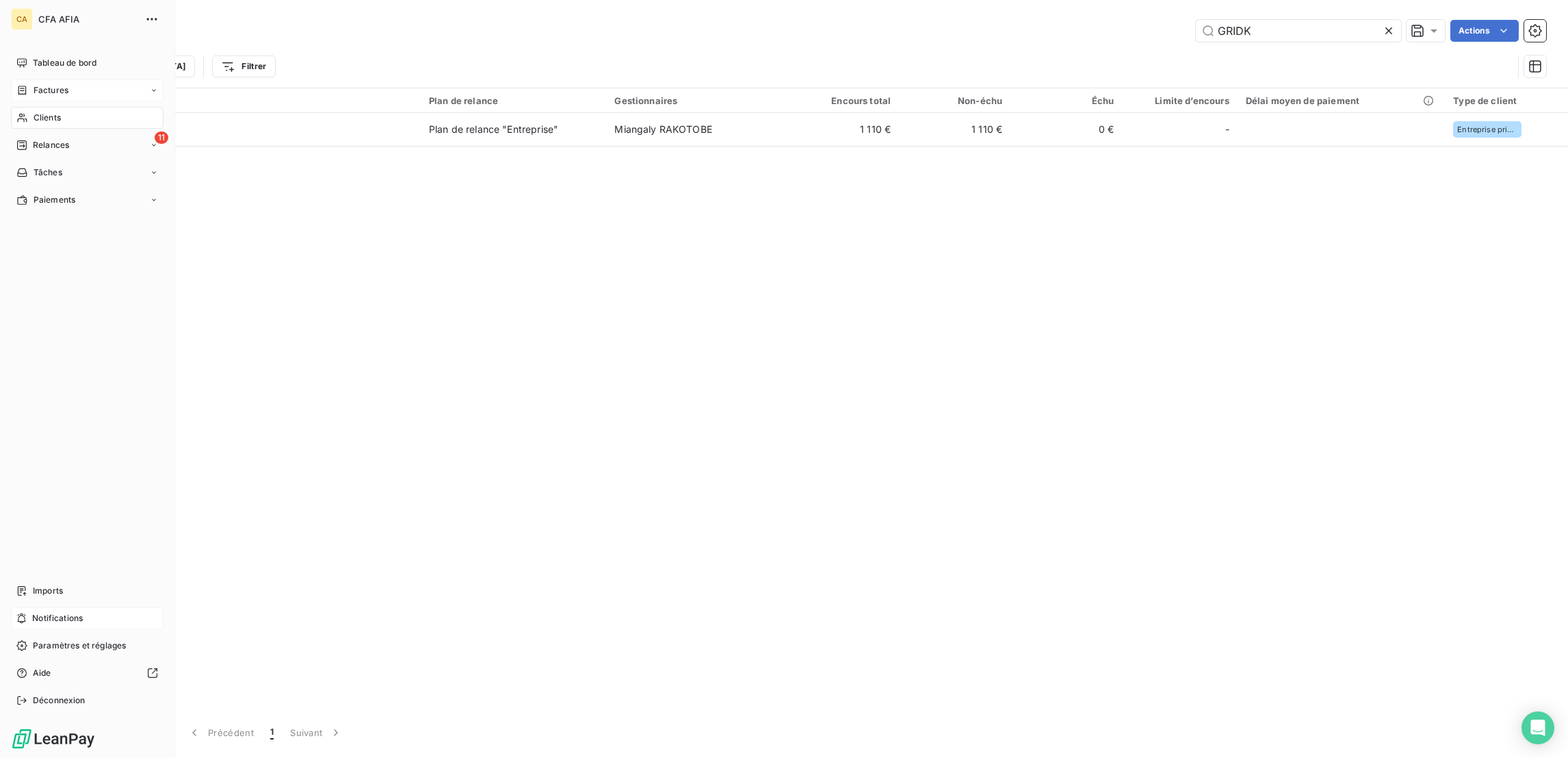
click at [34, 84] on span "Factures" at bounding box center [51, 90] width 35 height 13
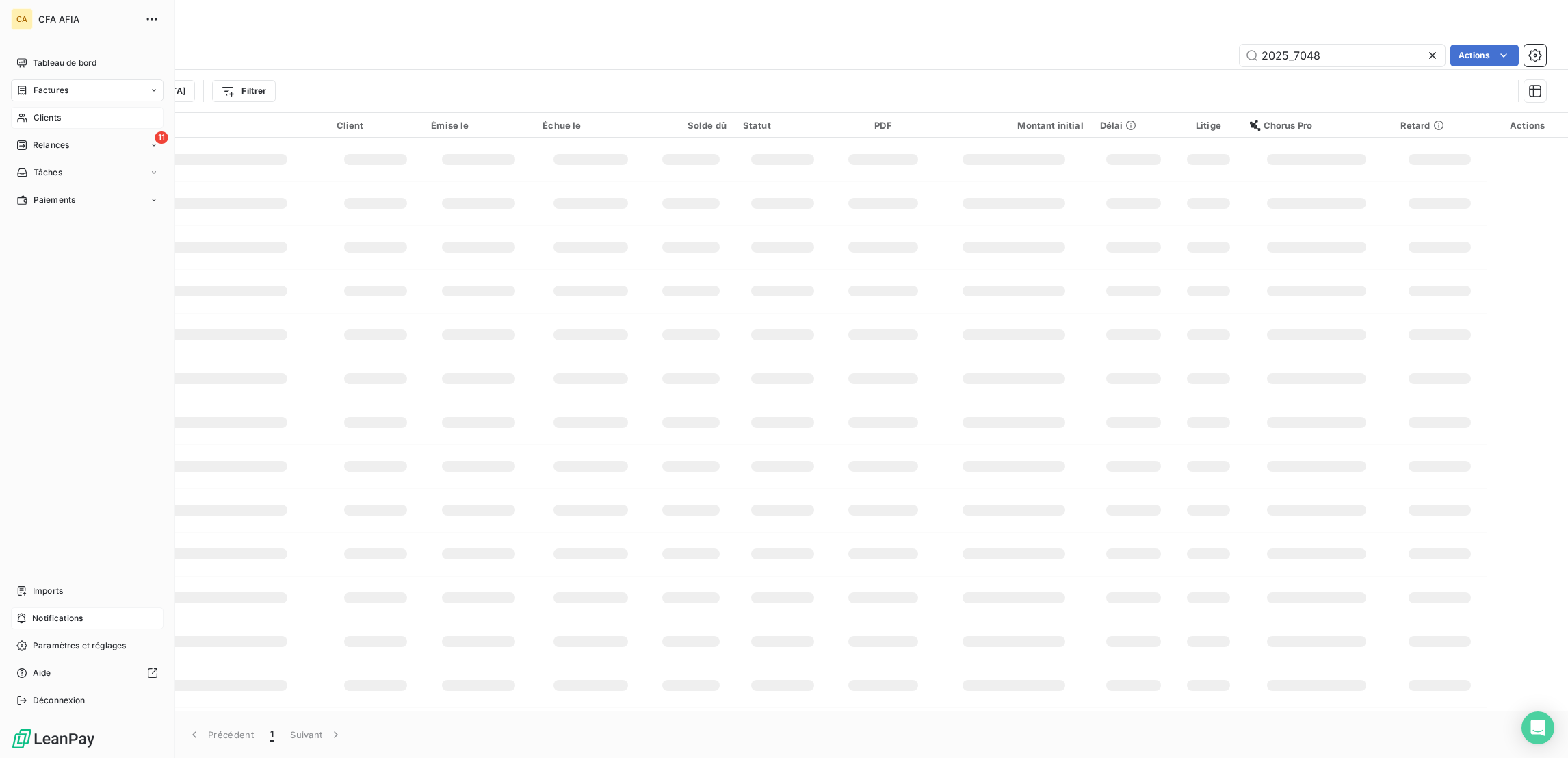
click at [56, 84] on span "Factures" at bounding box center [51, 90] width 35 height 13
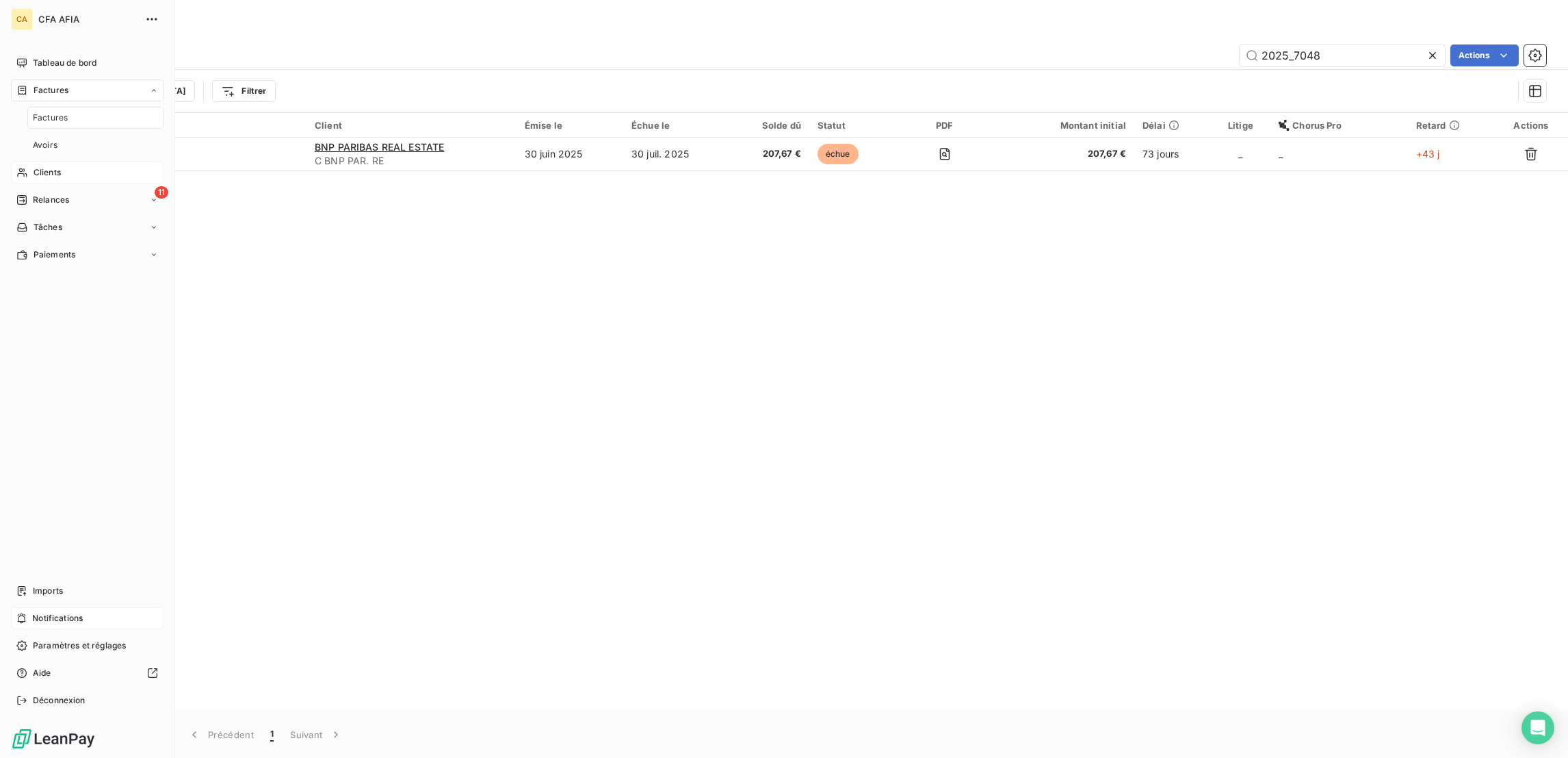
click at [52, 112] on span "Factures" at bounding box center [50, 118] width 35 height 13
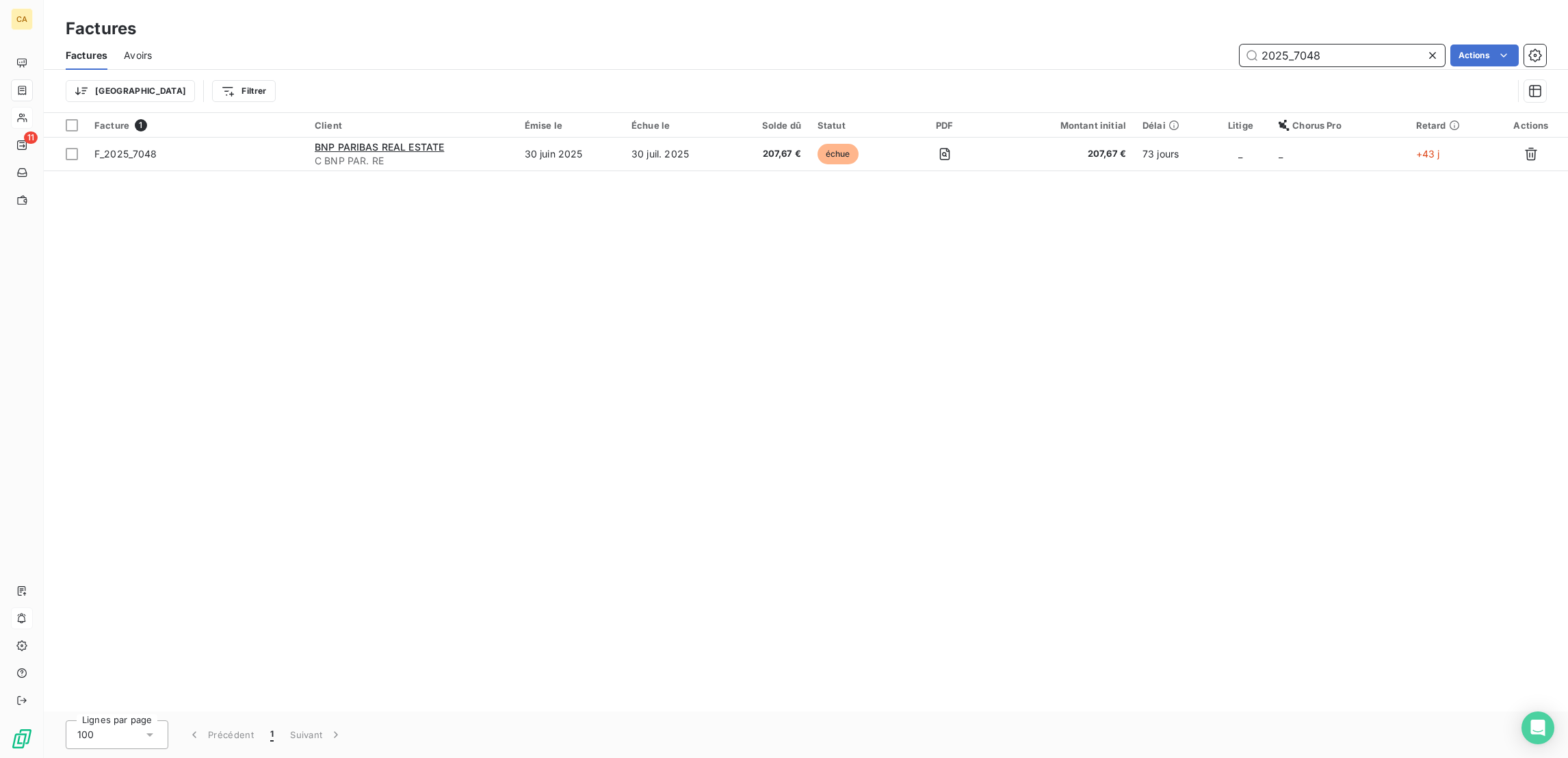
click at [1366, 45] on input "2025_7048" at bounding box center [1342, 56] width 205 height 22
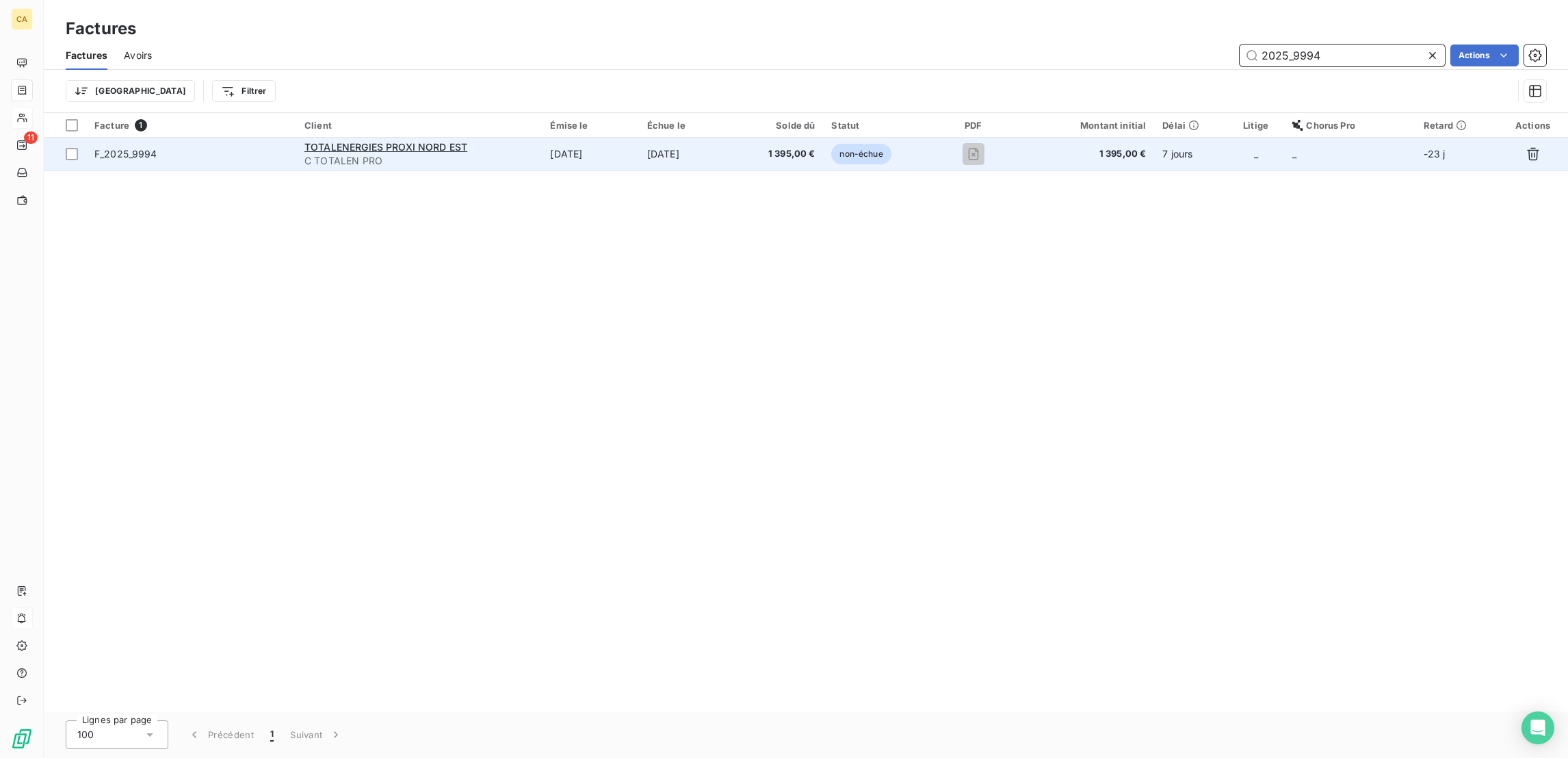
type input "2025_9994"
click at [514, 154] on span "C TOTALEN PRO" at bounding box center [419, 161] width 229 height 14
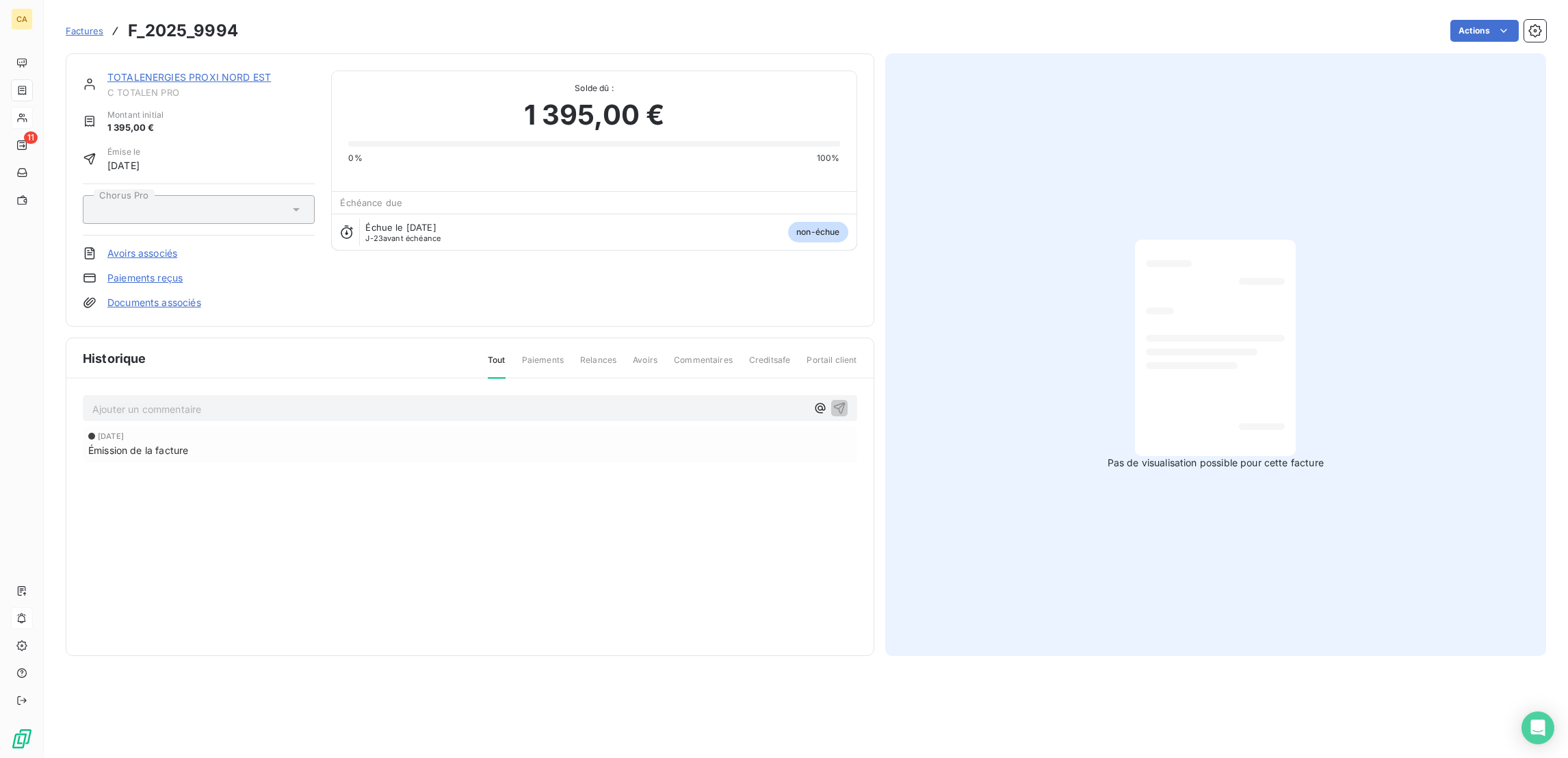
click at [419, 395] on div "Ajouter un commentaire ﻿" at bounding box center [470, 408] width 775 height 27
click at [421, 401] on p "Ajouter un commentaire ﻿" at bounding box center [450, 409] width 715 height 17
click at [384, 395] on div "Ajouter un commentaire ﻿" at bounding box center [470, 408] width 775 height 27
click at [380, 379] on div "Ajouter un commentaire ﻿ [DATE] Émission de la facture" at bounding box center [470, 448] width 808 height 140
drag, startPoint x: 375, startPoint y: 327, endPoint x: 367, endPoint y: 333, distance: 10.0
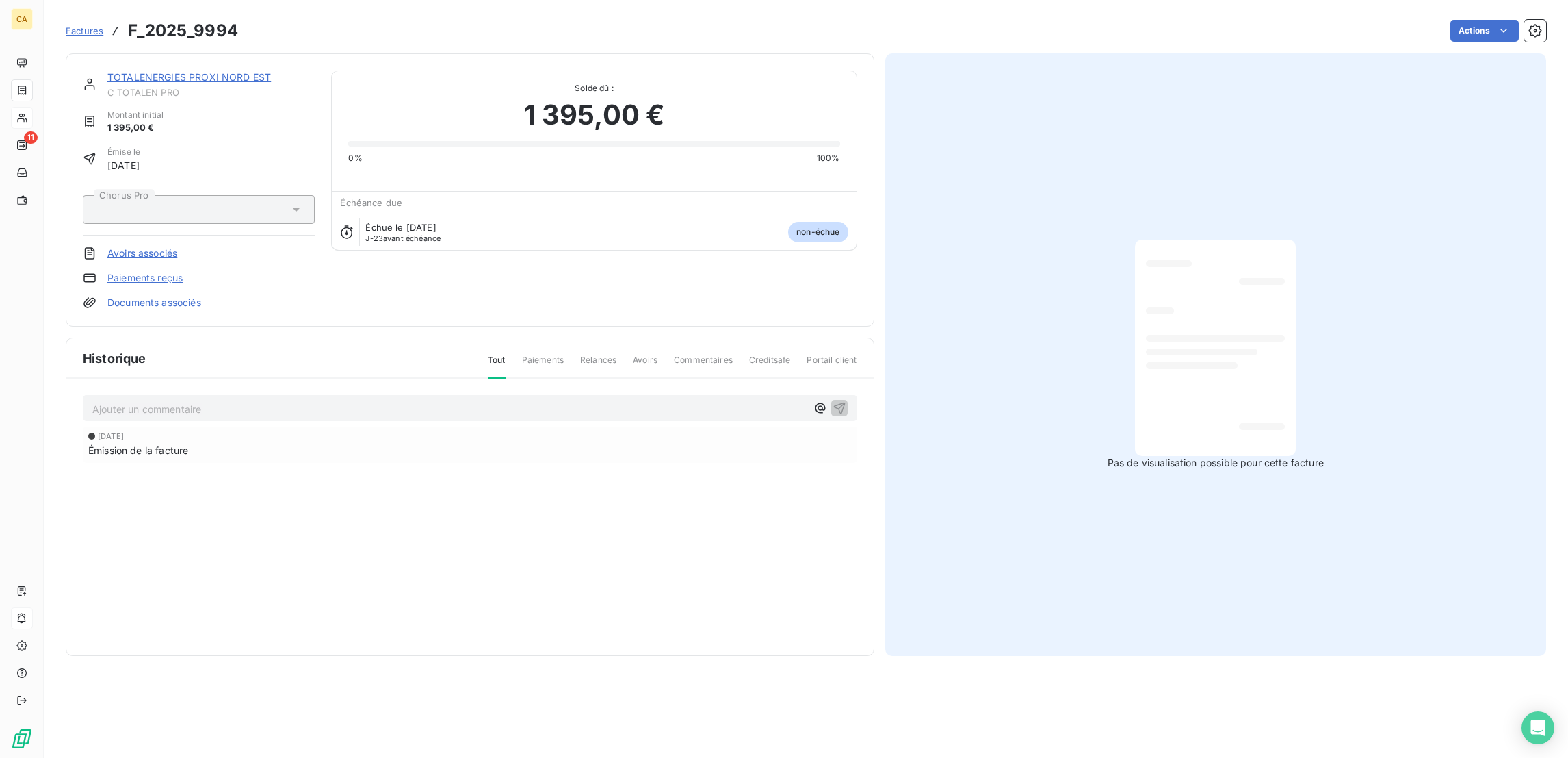
click at [373, 379] on div "Ajouter un commentaire ﻿ [DATE] Émission de la facture" at bounding box center [470, 448] width 808 height 140
click at [362, 401] on p "Ajouter un commentaire ﻿" at bounding box center [450, 409] width 715 height 17
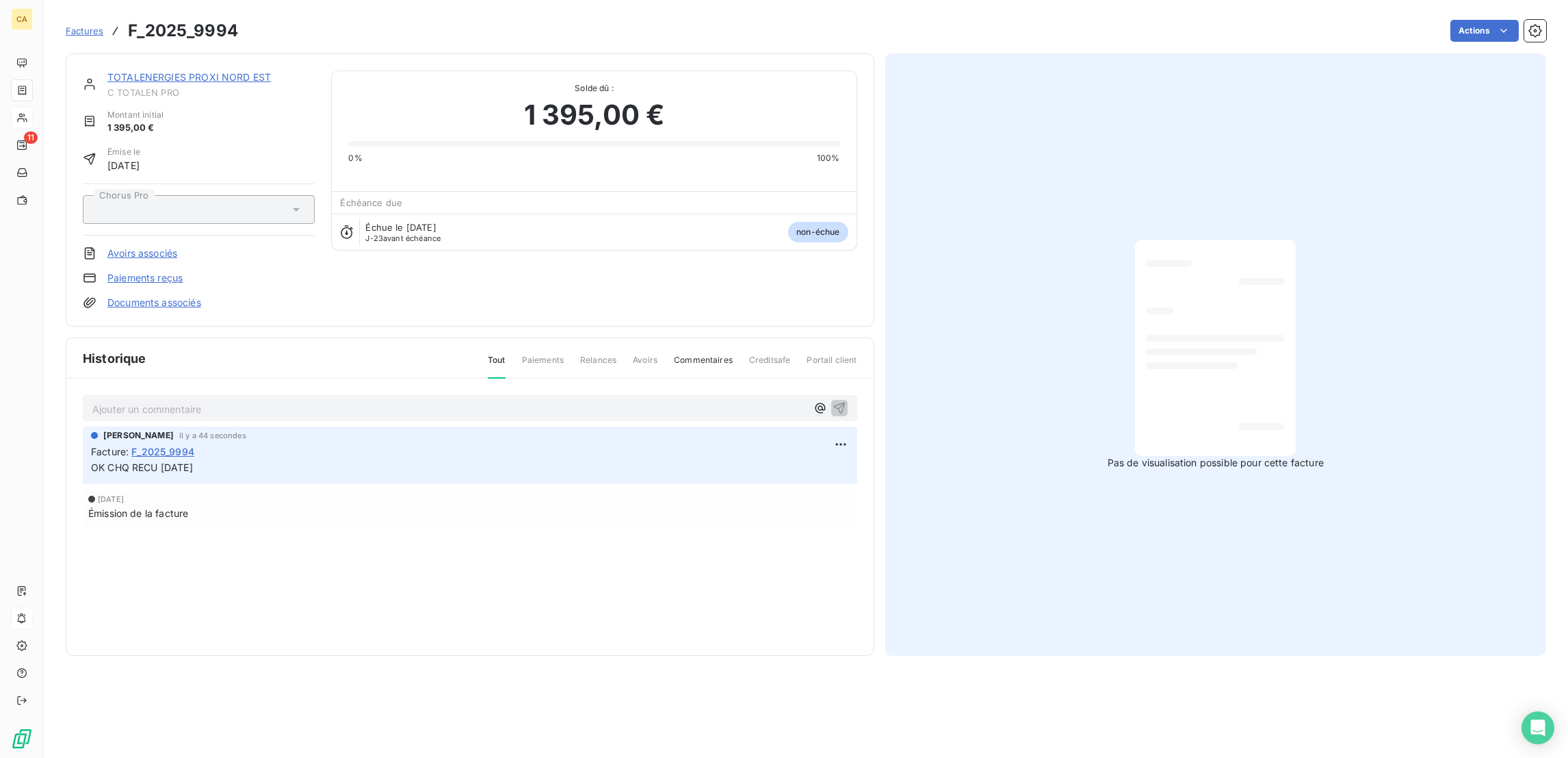
click at [112, 53] on div "TOTALENERGIES PROXI NORD EST C TOTALEN PRO Montant initial 1 395,00 € Émise le …" at bounding box center [470, 190] width 809 height 273
click at [113, 71] on link "TOTALENERGIES PROXI NORD EST" at bounding box center [189, 77] width 163 height 12
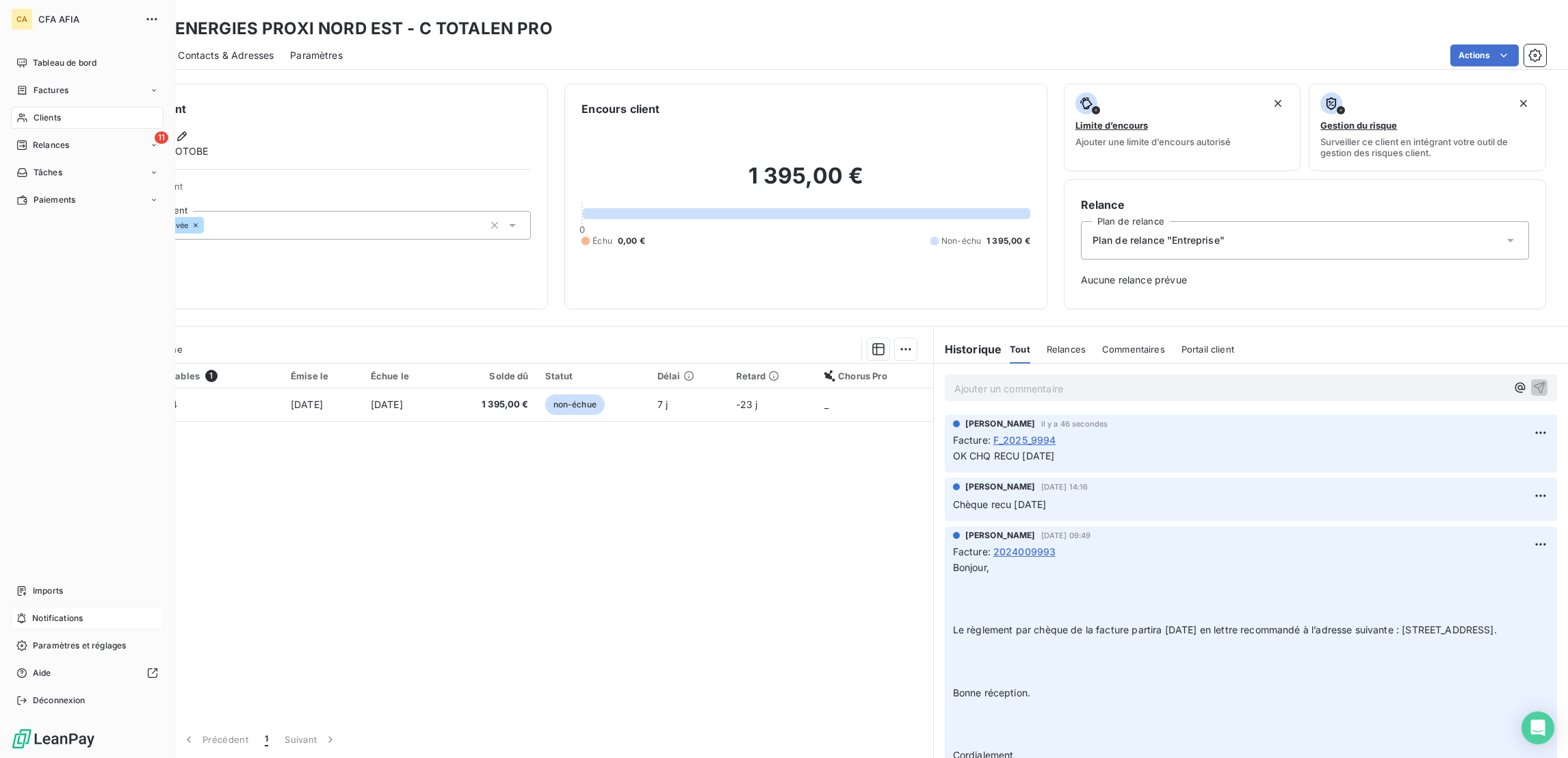
click at [36, 112] on span "Clients" at bounding box center [47, 118] width 27 height 13
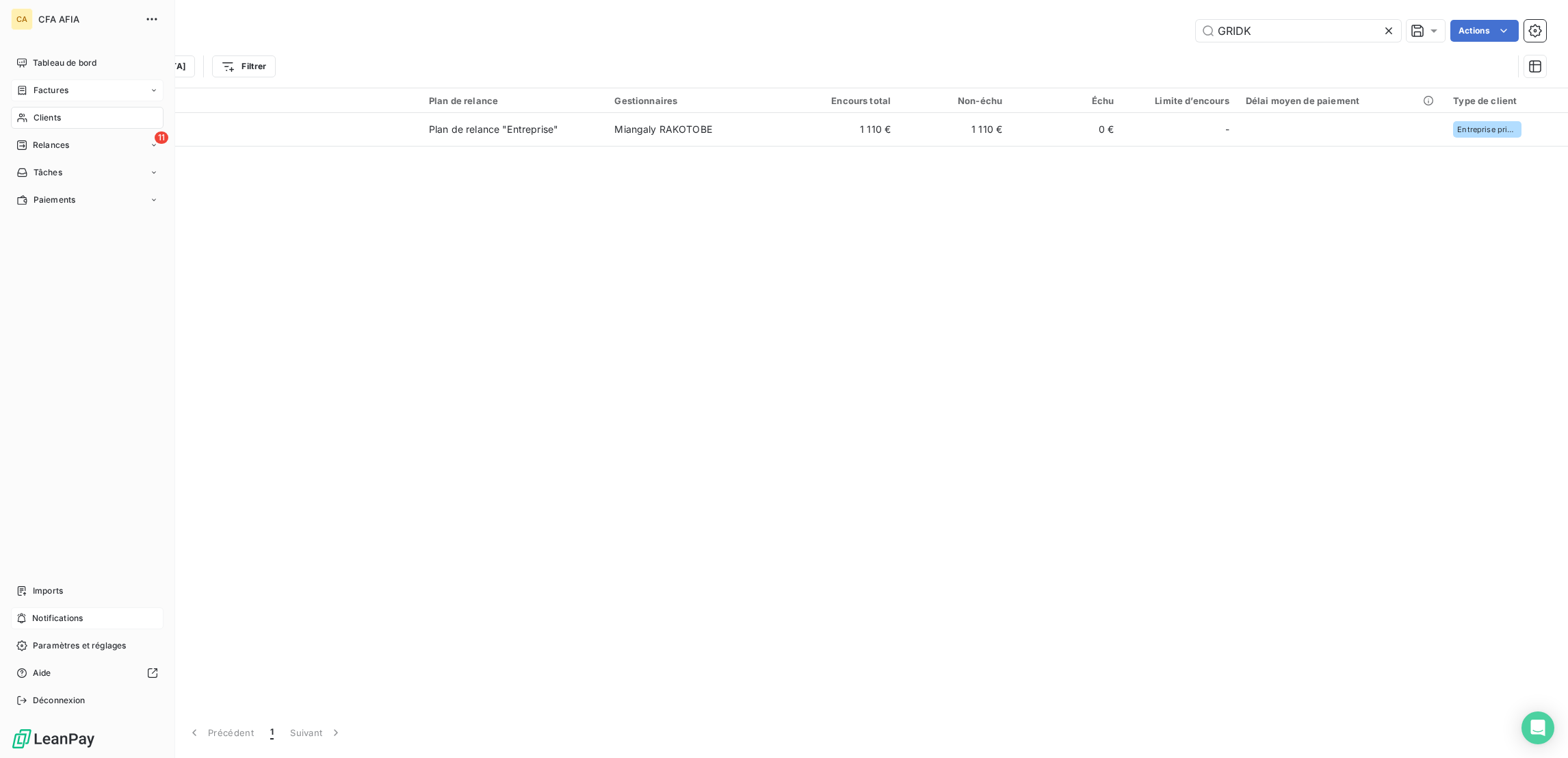
click at [16, 85] on icon at bounding box center [22, 90] width 12 height 11
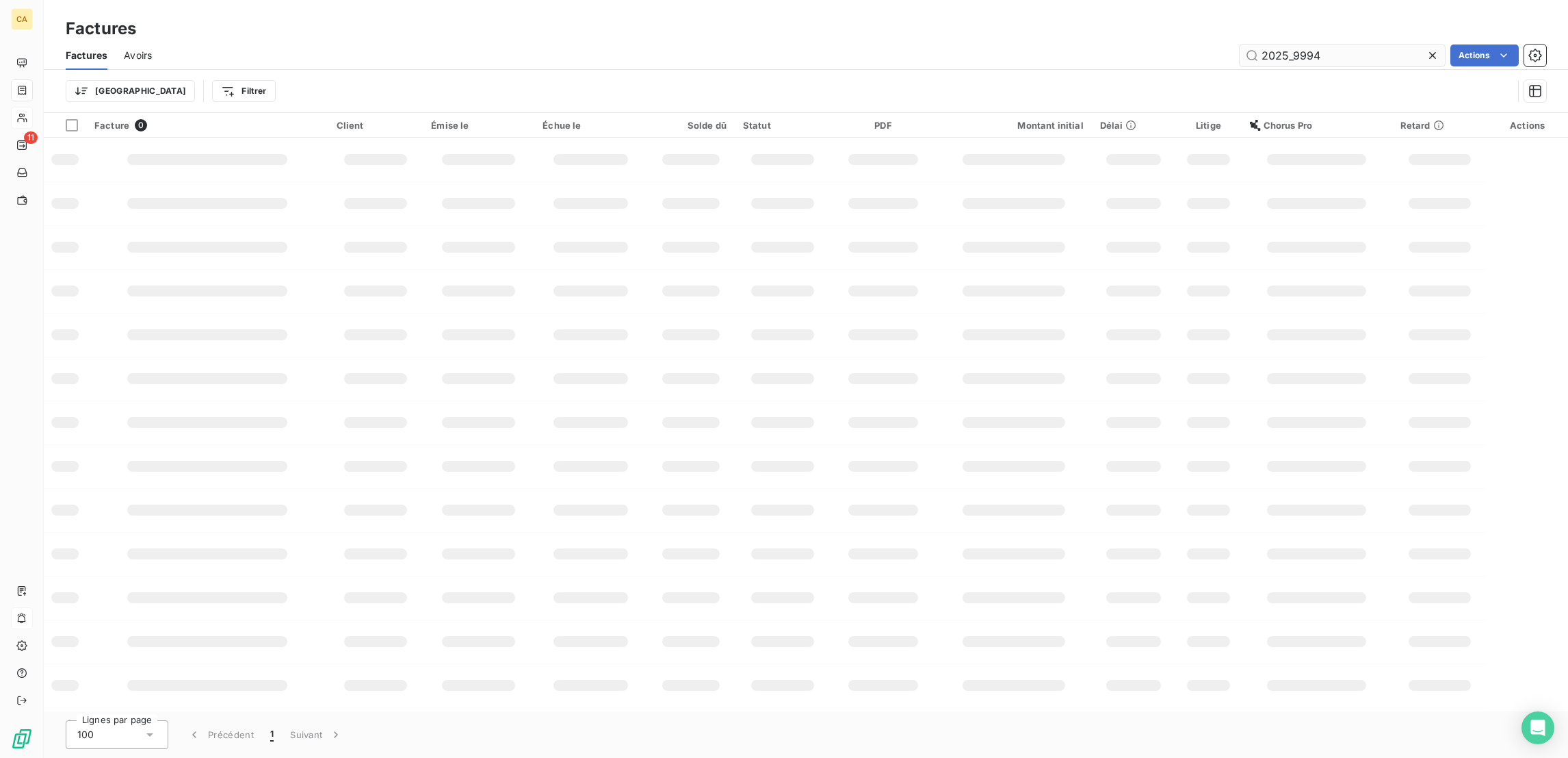
click at [1337, 45] on input "2025_9994" at bounding box center [1342, 56] width 205 height 22
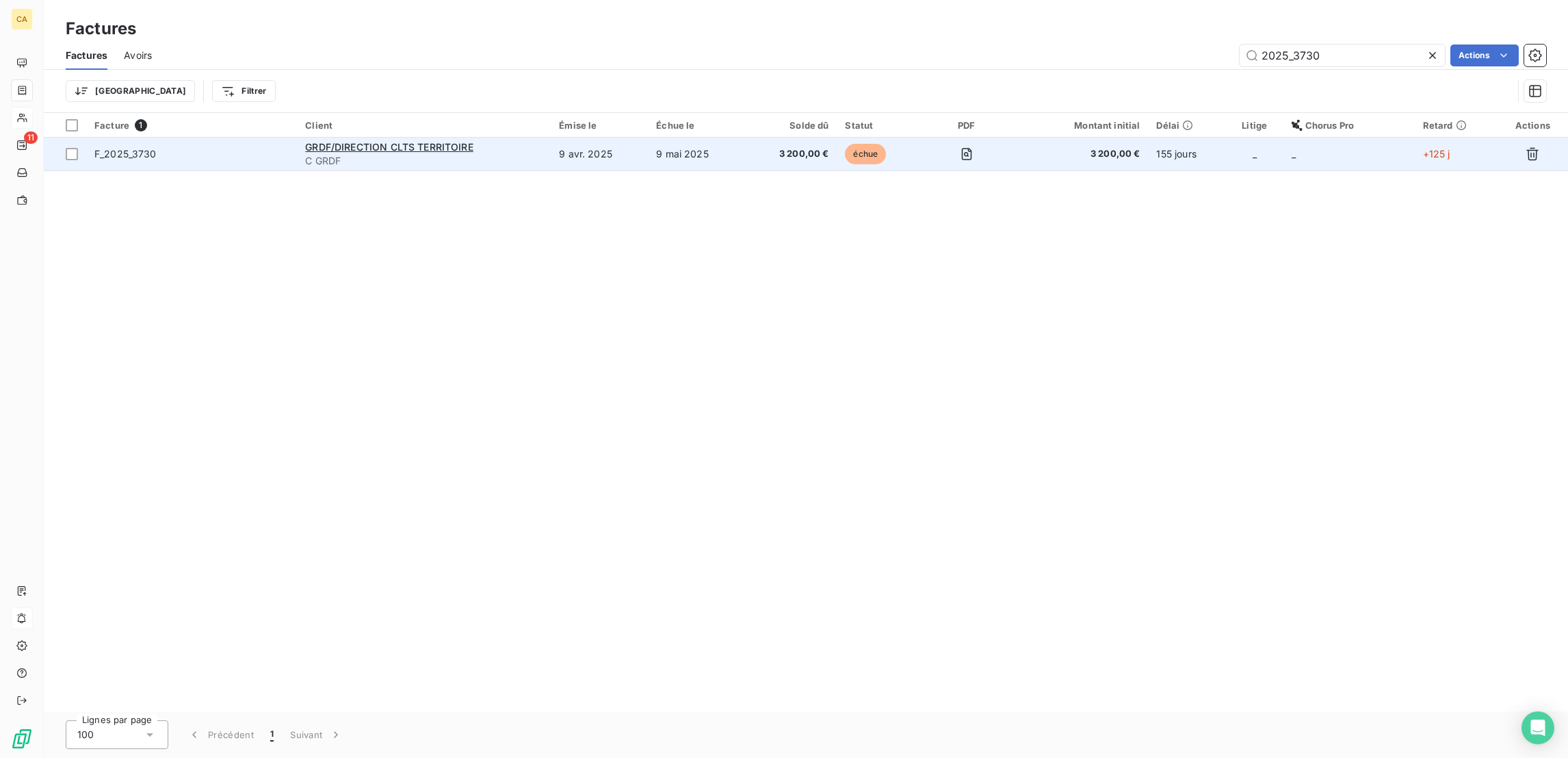
type input "2025_3730"
click at [530, 141] on td "GRDF/DIRECTION CLTS TERRITOIRE C GRDF" at bounding box center [424, 153] width 254 height 33
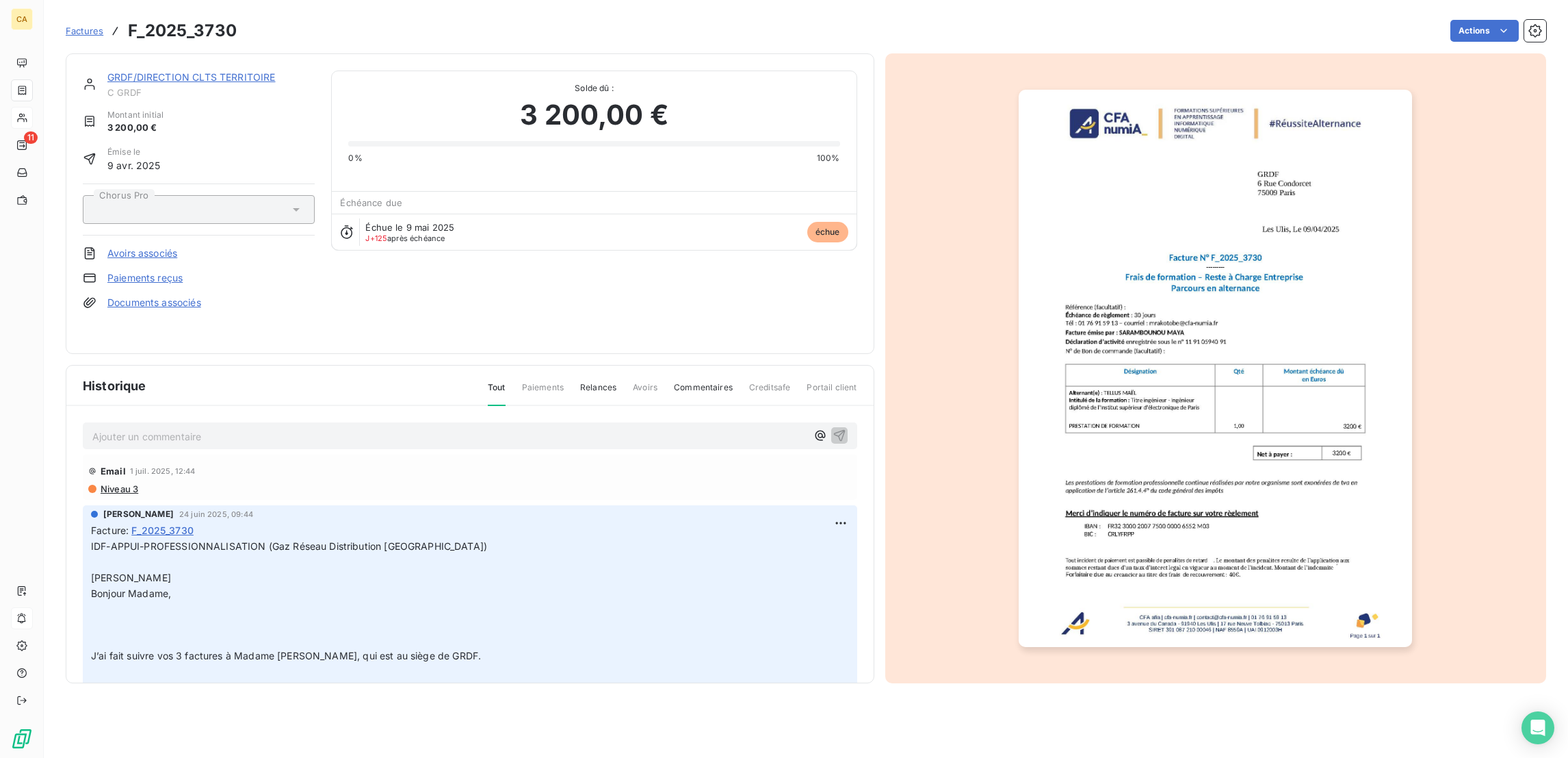
click at [273, 428] on p "Ajouter un commentaire ﻿" at bounding box center [450, 436] width 715 height 17
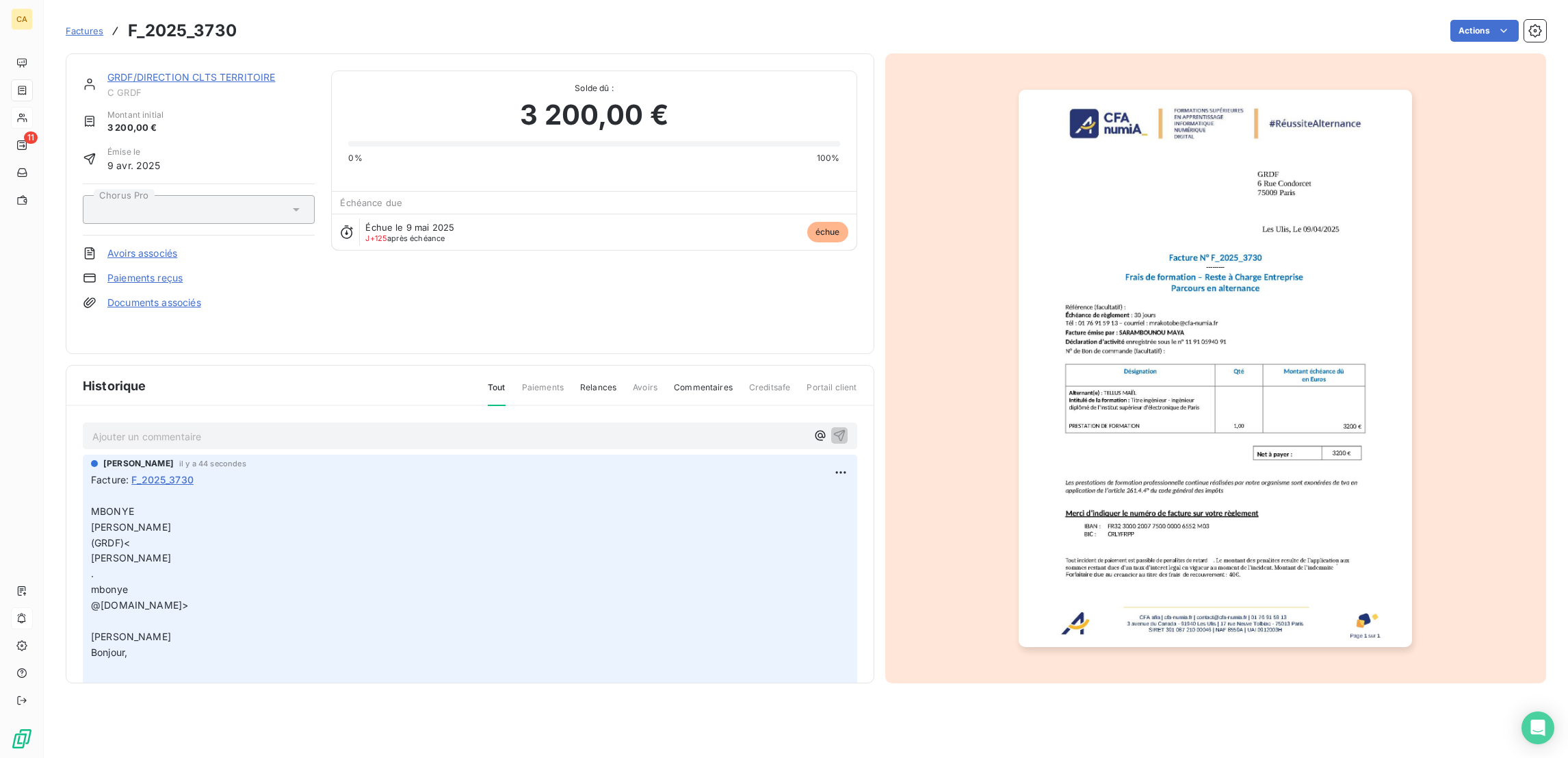
click at [163, 71] on link "GRDF/DIRECTION CLTS TERRITOIRE" at bounding box center [191, 77] width 168 height 12
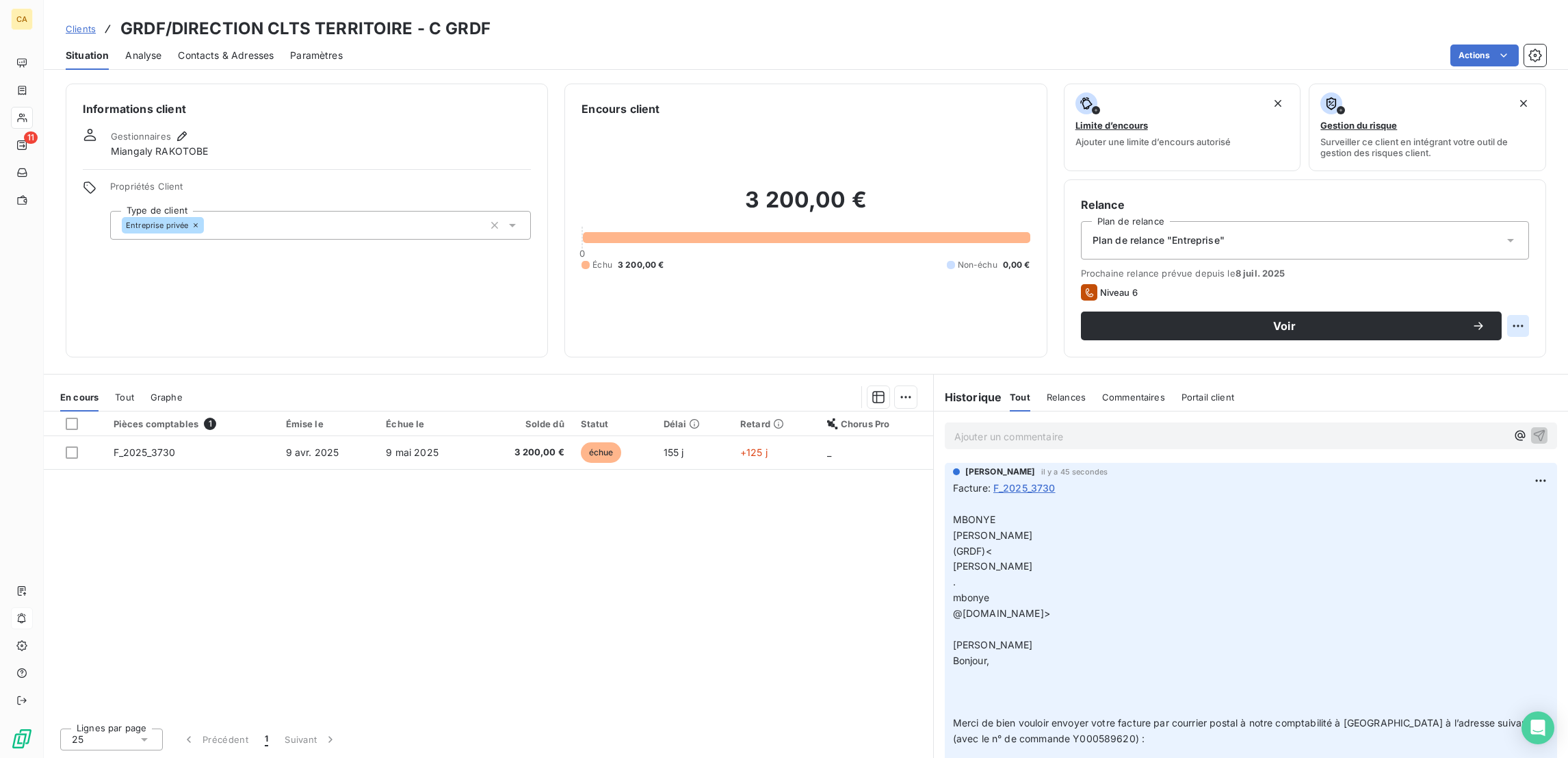
click at [1537, 268] on html "CA 11 Clients GRDF/DIRECTION CLTS TERRITOIRE - C GRDF Situation Analyse Contact…" at bounding box center [784, 379] width 1568 height 758
click at [1518, 297] on div "Replanifier cette action" at bounding box center [1476, 298] width 123 height 22
select select "8"
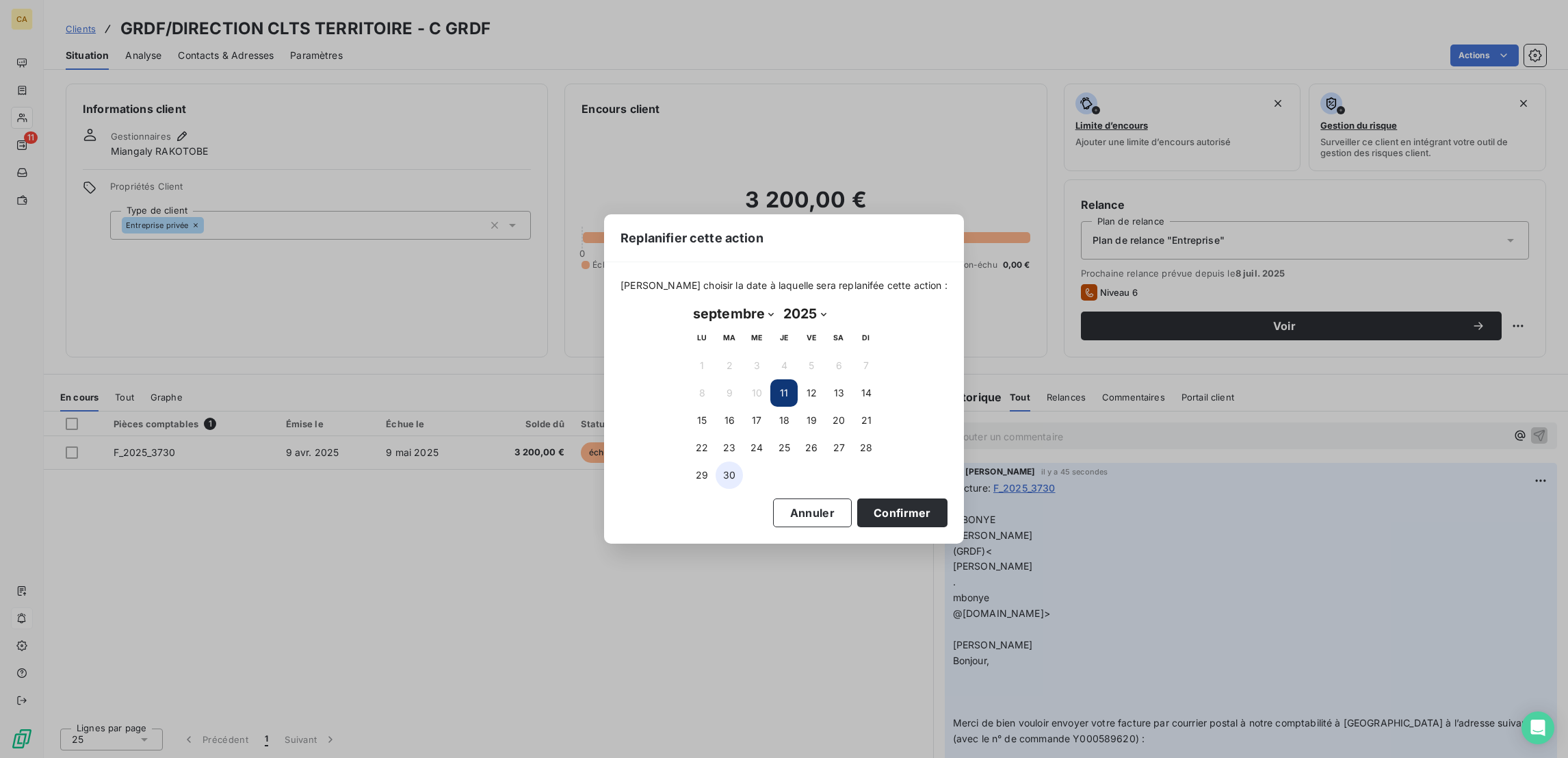
click at [733, 479] on button "30" at bounding box center [729, 475] width 27 height 27
click at [858, 498] on button "Confirmer" at bounding box center [903, 512] width 91 height 29
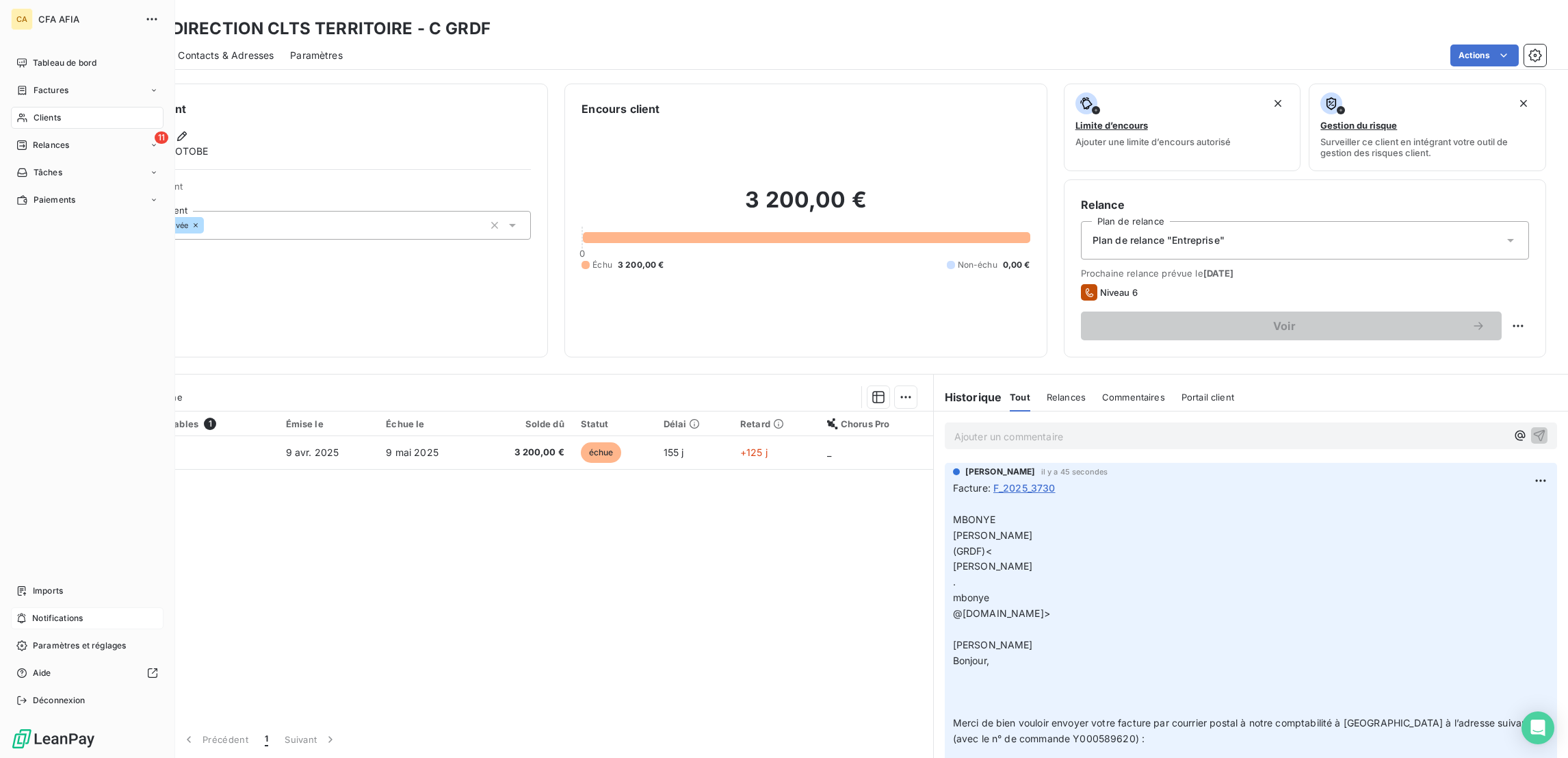
drag, startPoint x: 25, startPoint y: 91, endPoint x: 46, endPoint y: 93, distance: 21.1
click at [25, 107] on div "Clients" at bounding box center [87, 118] width 152 height 22
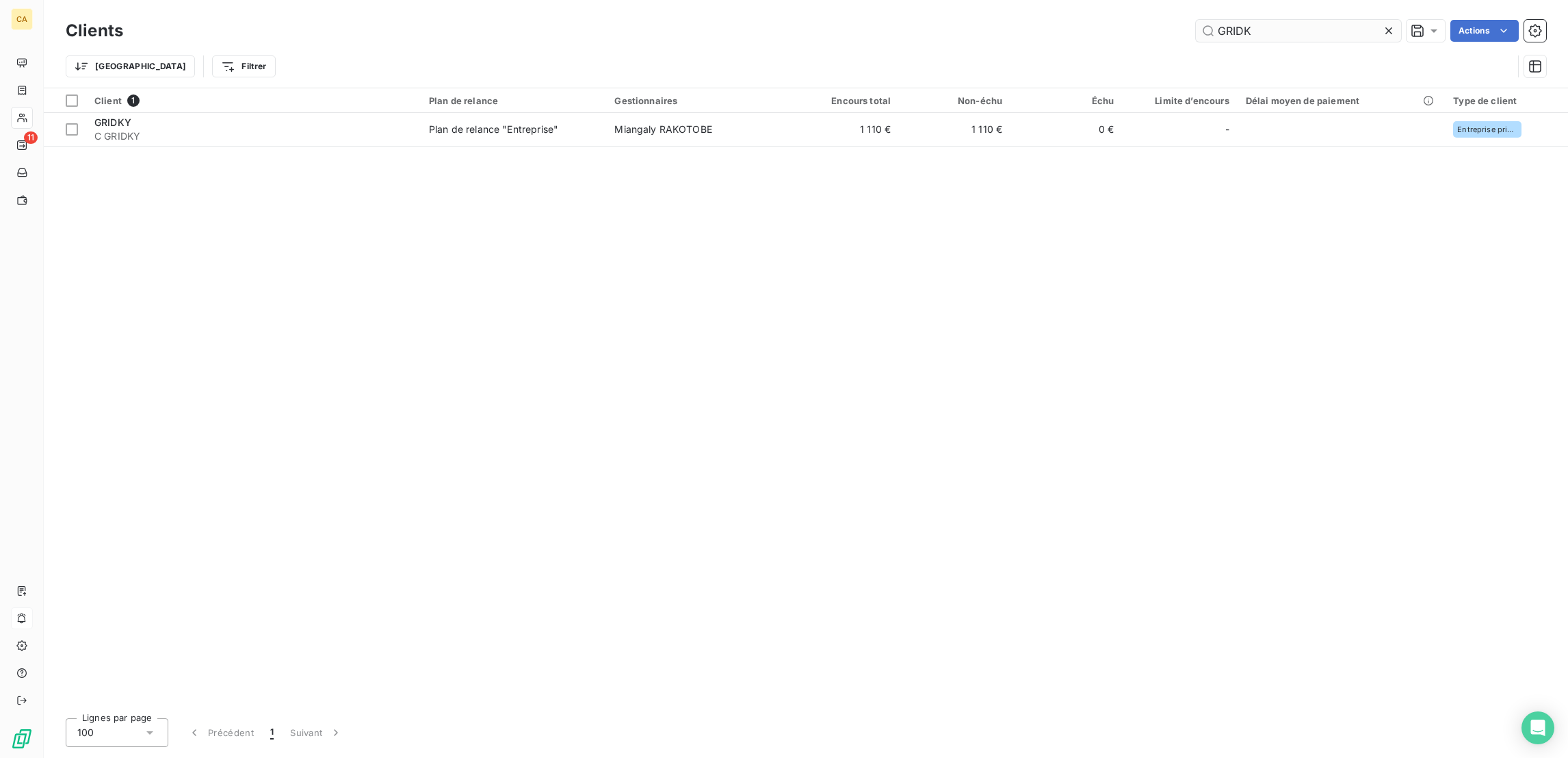
click at [1353, 28] on input "GRIDK" at bounding box center [1299, 30] width 205 height 22
type input "u"
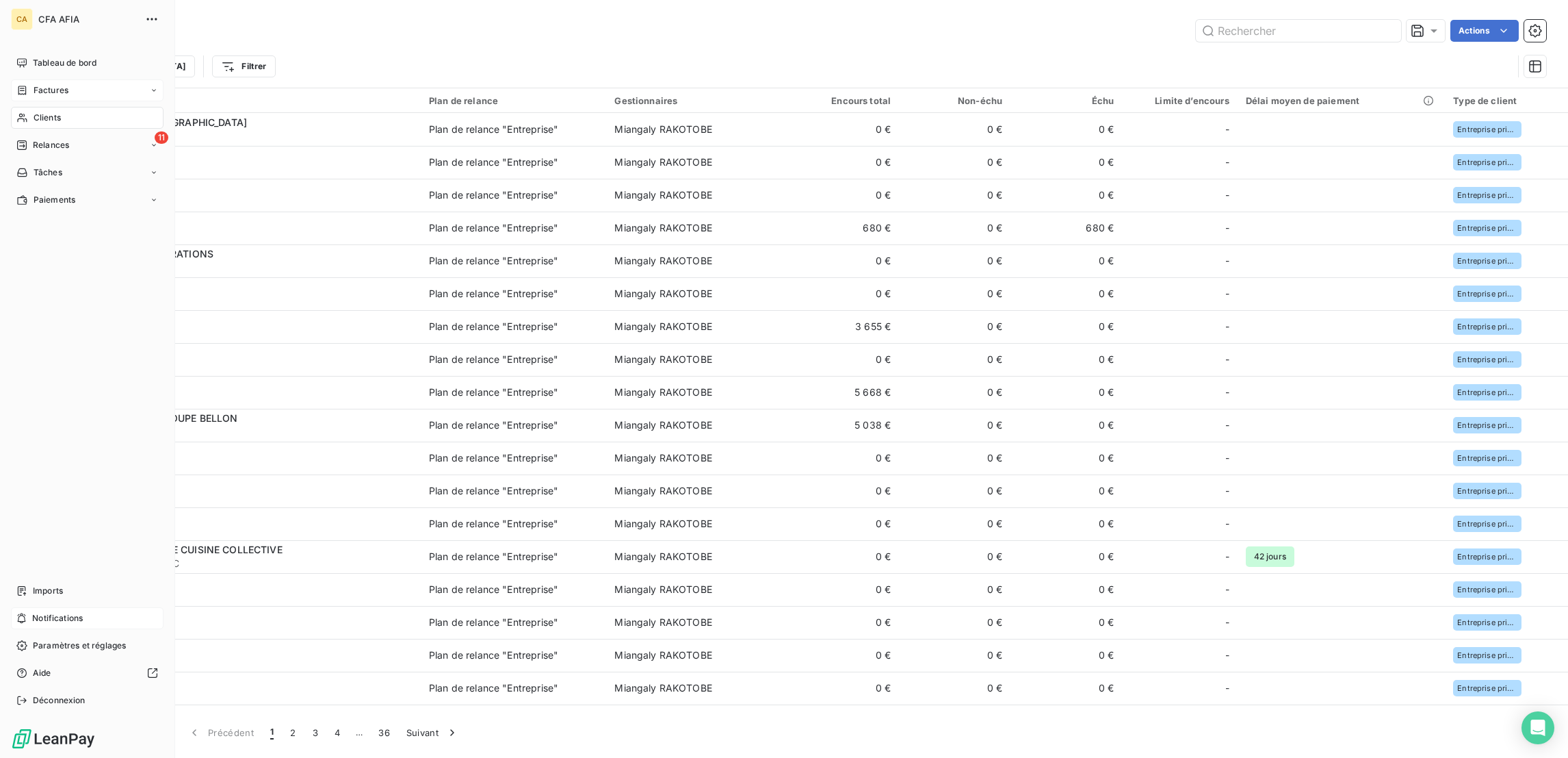
click at [48, 84] on span "Factures" at bounding box center [51, 90] width 35 height 13
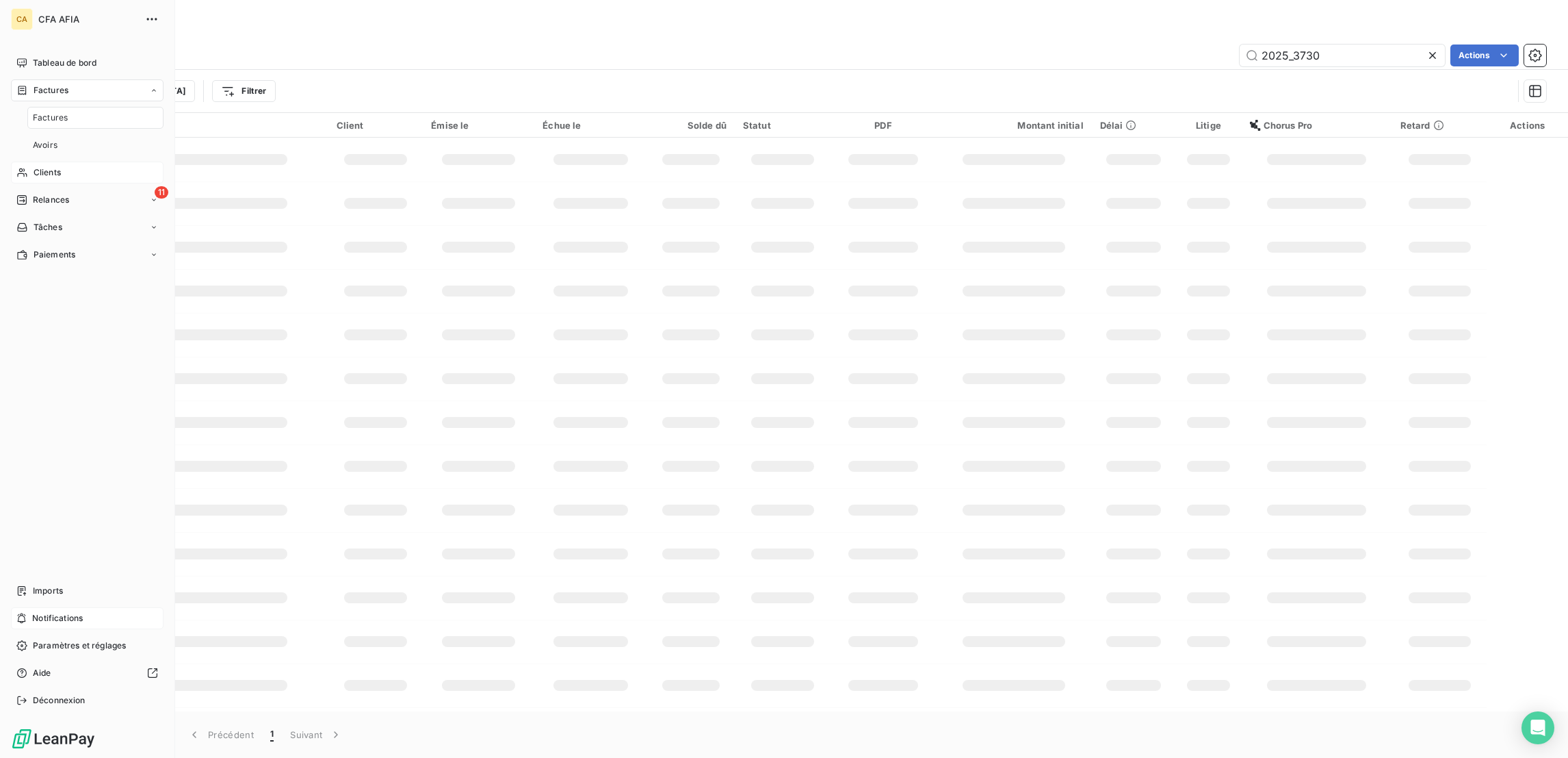
click at [47, 112] on span "Factures" at bounding box center [50, 118] width 35 height 13
click at [52, 112] on span "Factures" at bounding box center [50, 118] width 35 height 13
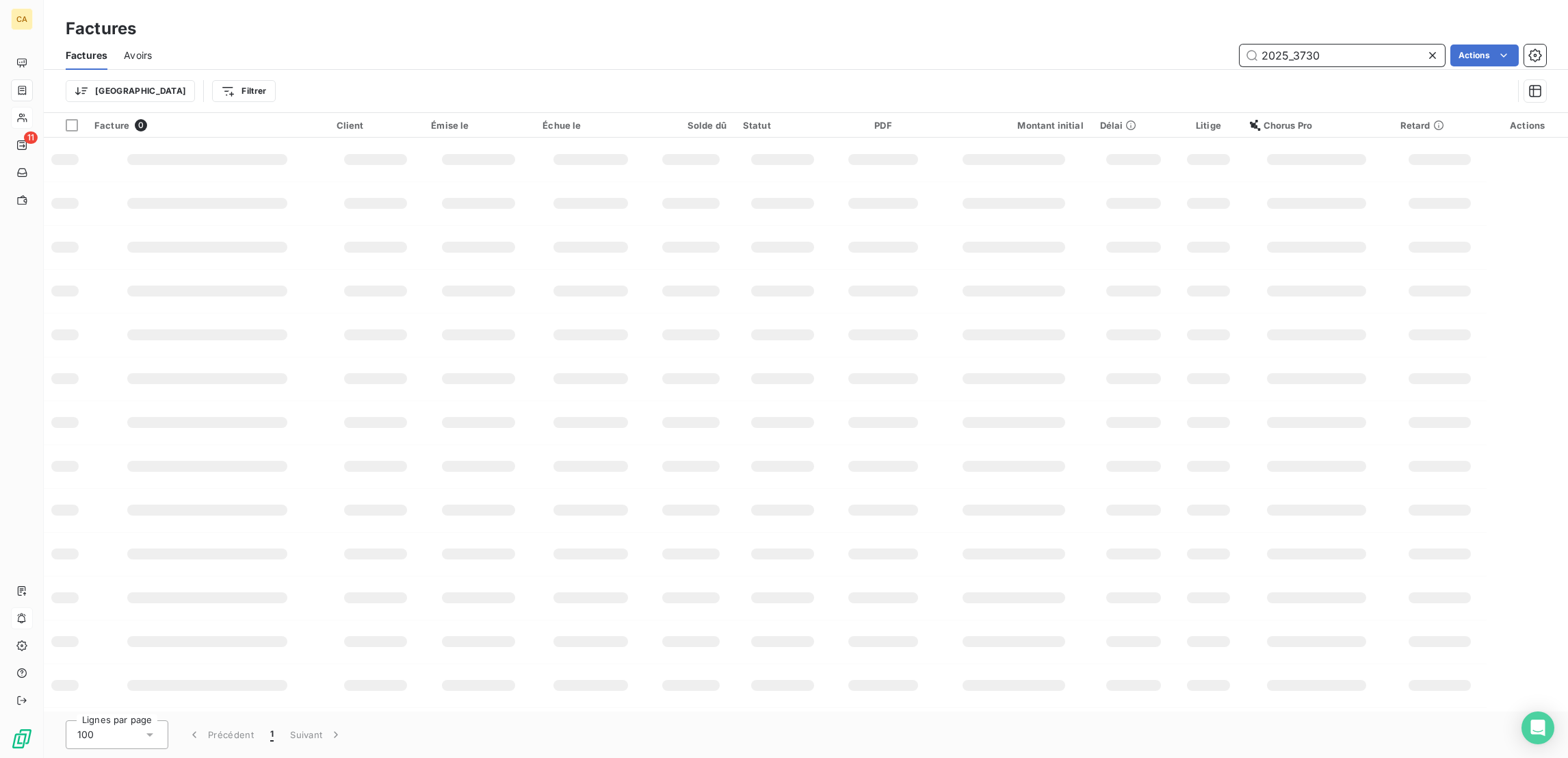
click at [1371, 45] on input "2025_3730" at bounding box center [1342, 56] width 205 height 22
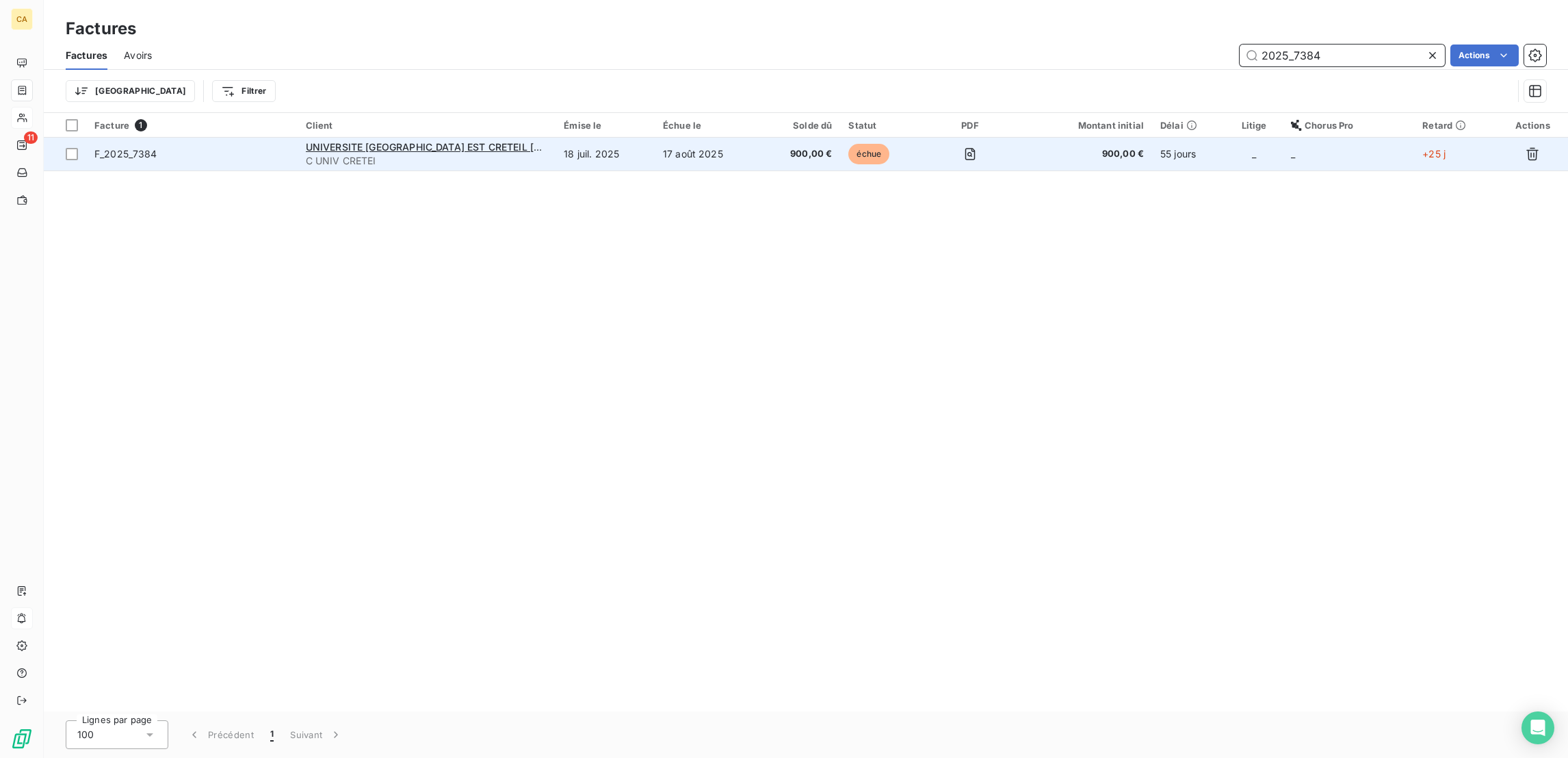
type input "2025_7384"
click at [654, 137] on td "18 juil. 2025" at bounding box center [605, 153] width 99 height 33
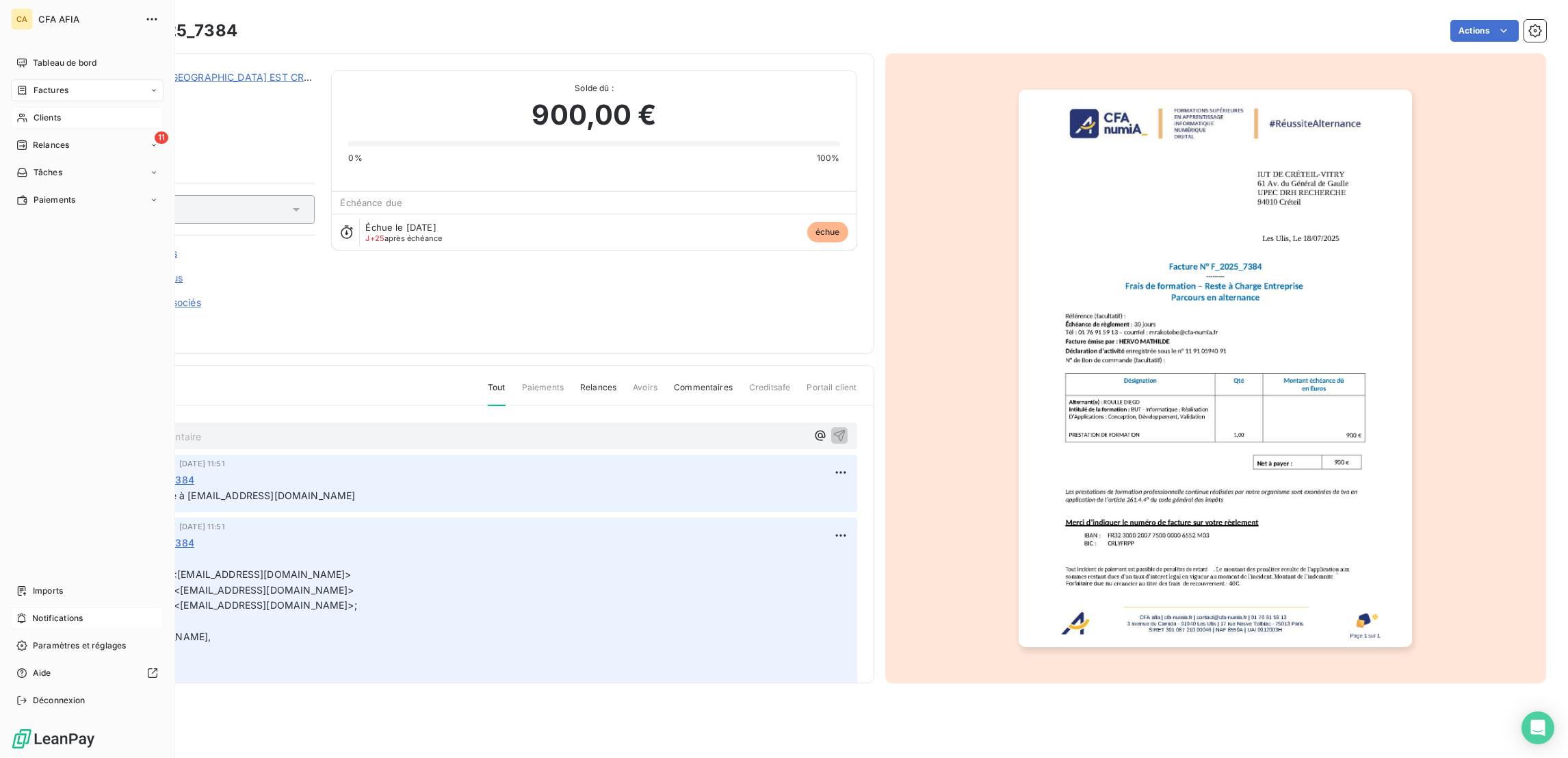
click at [24, 84] on div "Factures" at bounding box center [41, 90] width 52 height 13
click at [47, 112] on span "Factures" at bounding box center [50, 118] width 35 height 13
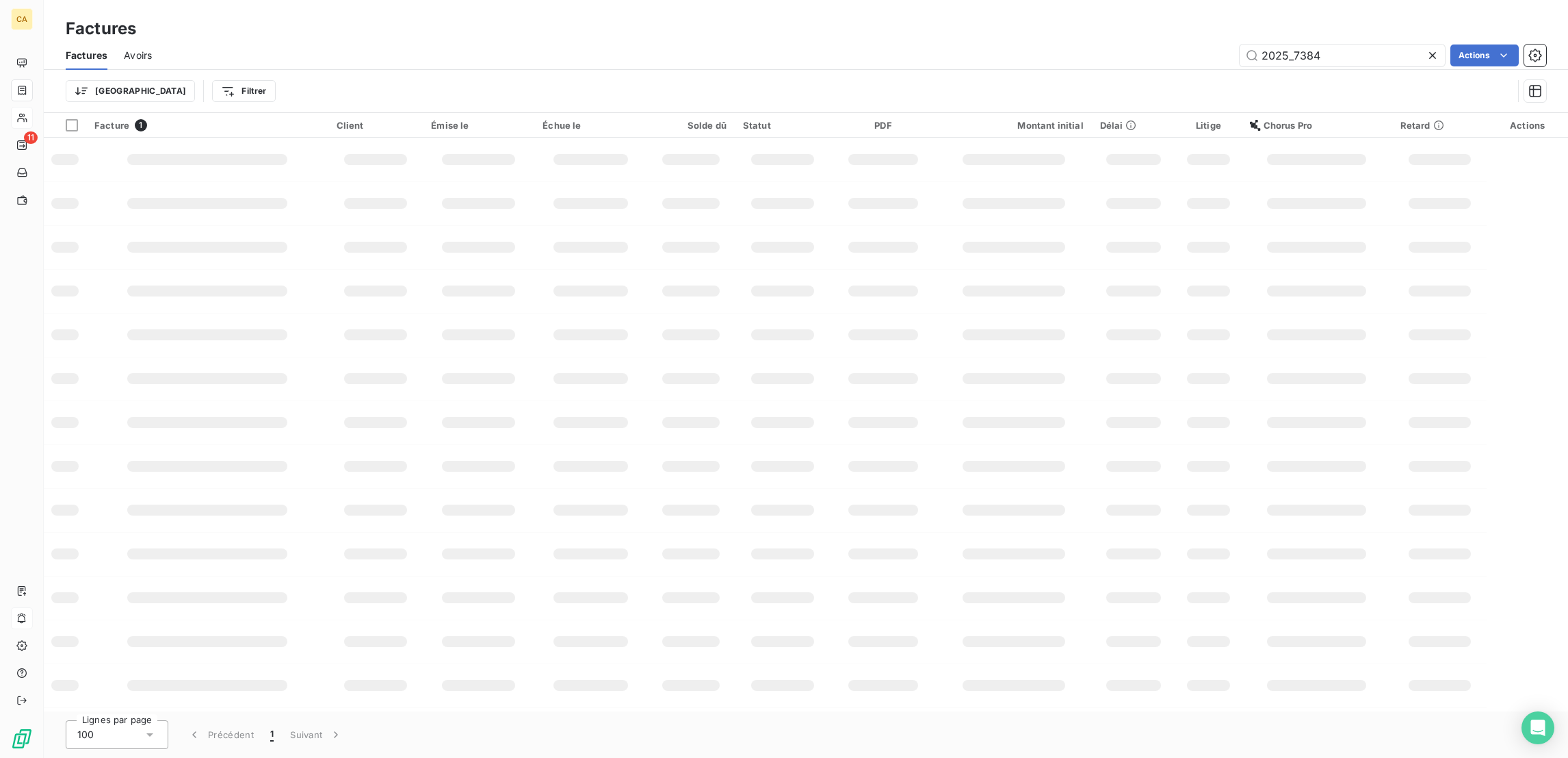
click at [1344, 53] on div "2025_7384" at bounding box center [1342, 56] width 205 height 22
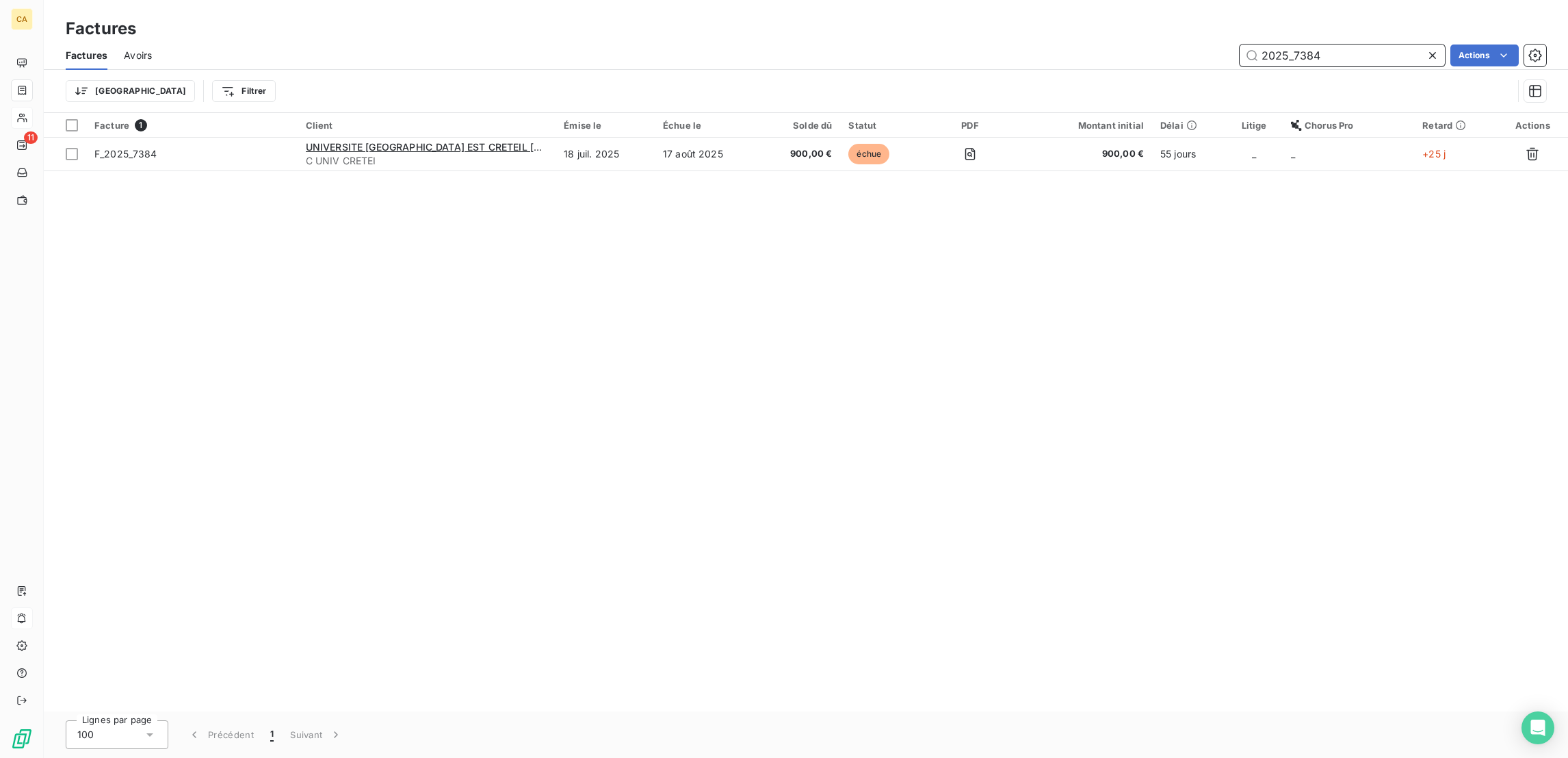
click at [1344, 46] on input "2025_7384" at bounding box center [1342, 56] width 205 height 22
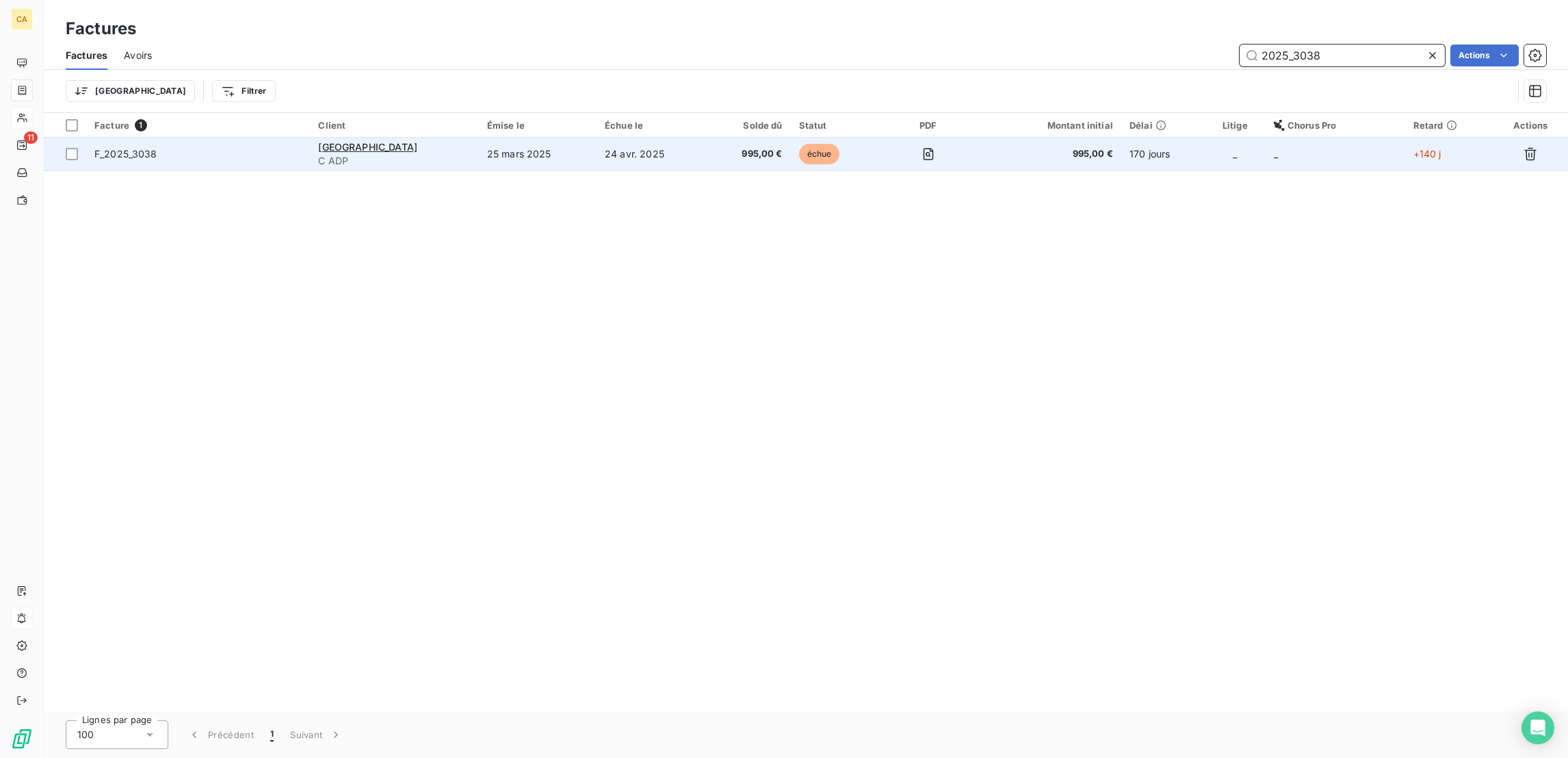
type input "2025_3038"
click at [643, 142] on td "24 avr. 2025" at bounding box center [652, 153] width 111 height 33
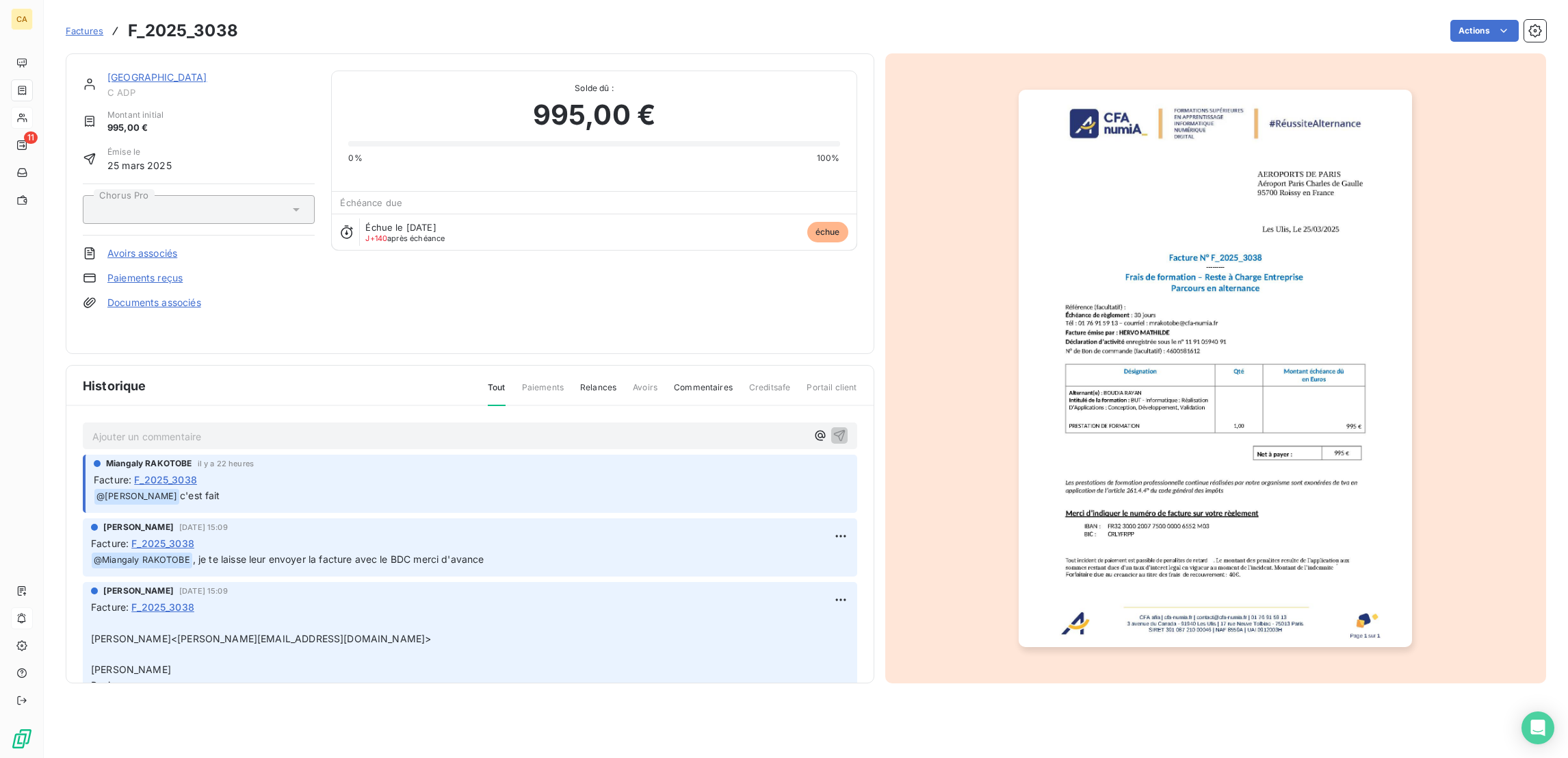
click at [166, 71] on link "[GEOGRAPHIC_DATA]" at bounding box center [157, 77] width 100 height 12
